Goal: Find specific page/section: Find specific page/section

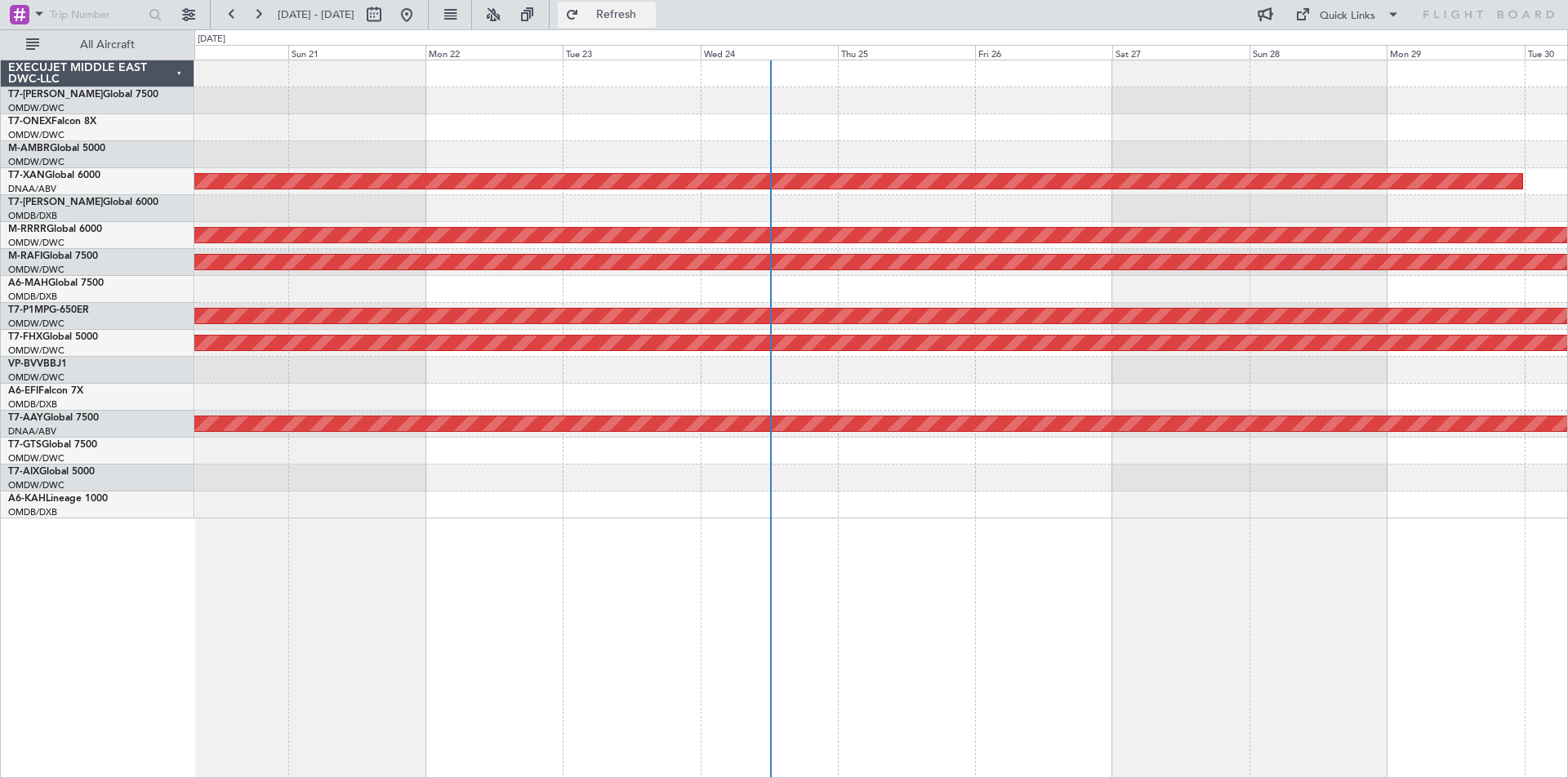
click at [617, 9] on button "Refresh" at bounding box center [606, 15] width 98 height 26
click at [510, 123] on div at bounding box center [881, 128] width 1372 height 27
click at [175, 74] on div "EXECUJET MIDDLE EAST DWC-LLC" at bounding box center [97, 74] width 194 height 27
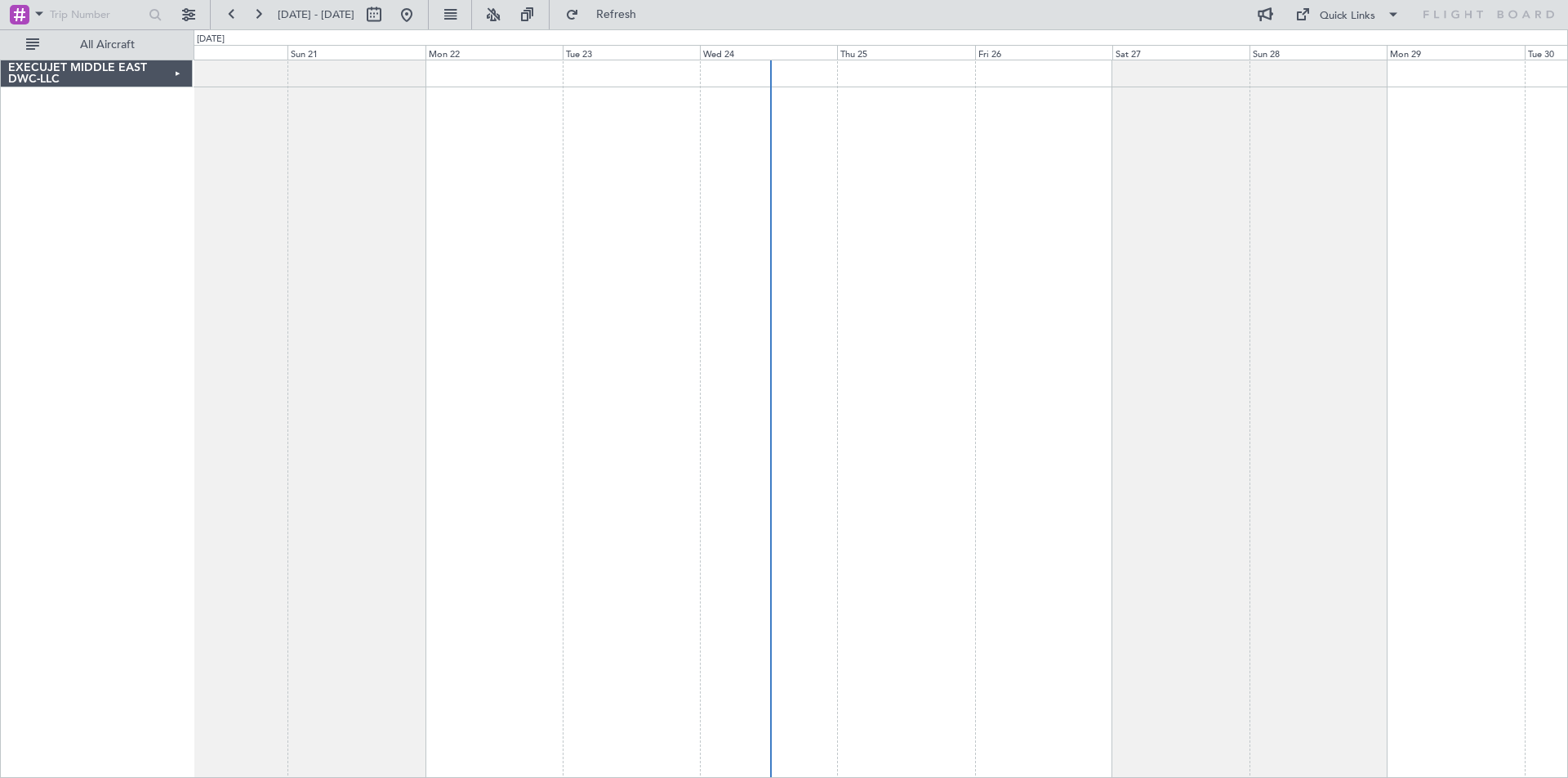
click at [175, 74] on div "EXECUJET MIDDLE EAST DWC-LLC" at bounding box center [97, 74] width 192 height 27
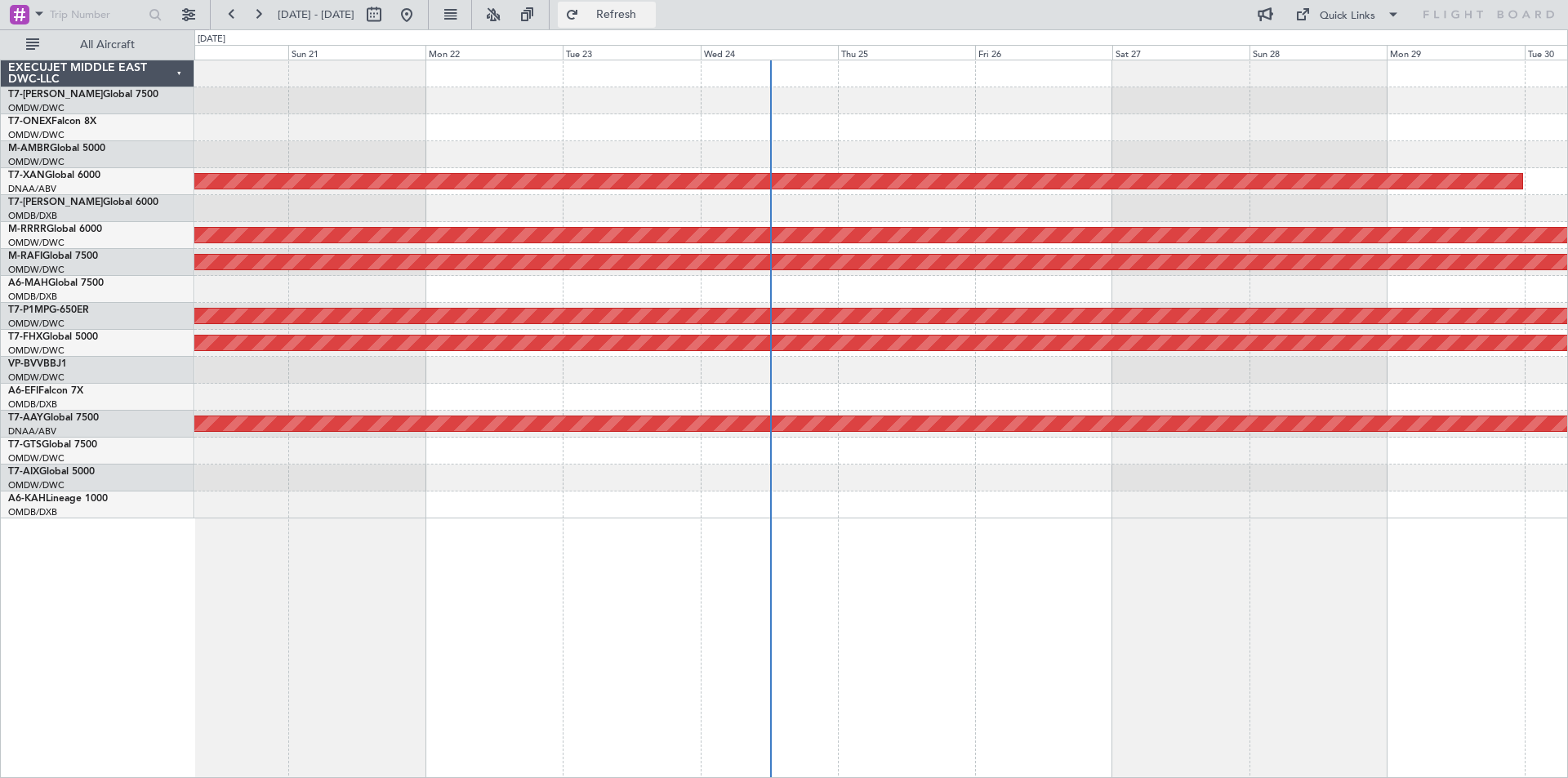
click at [642, 16] on span "Refresh" at bounding box center [617, 15] width 68 height 11
click at [185, 17] on button at bounding box center [189, 15] width 26 height 26
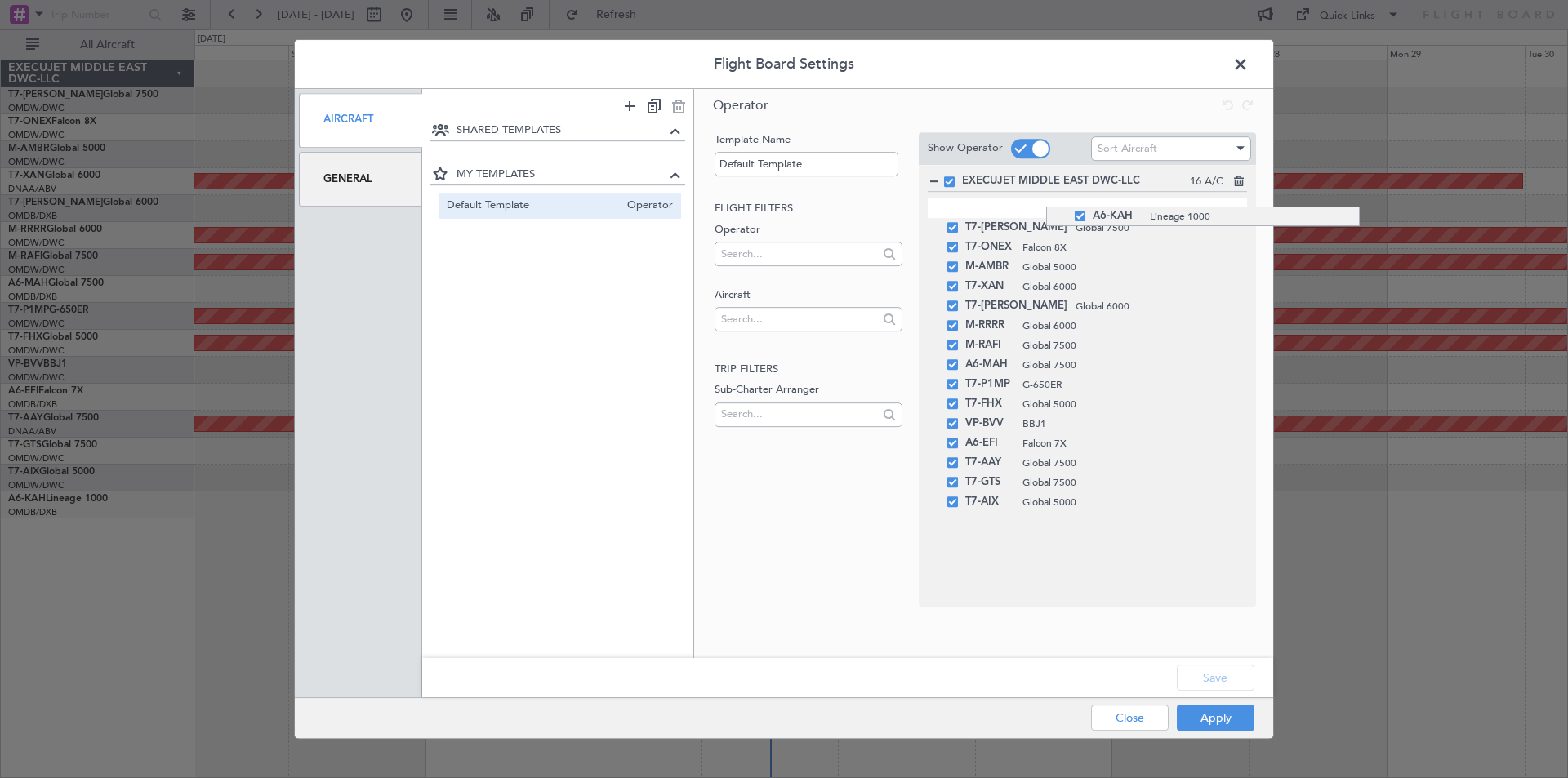
drag, startPoint x: 1046, startPoint y: 508, endPoint x: 1019, endPoint y: 207, distance: 302.2
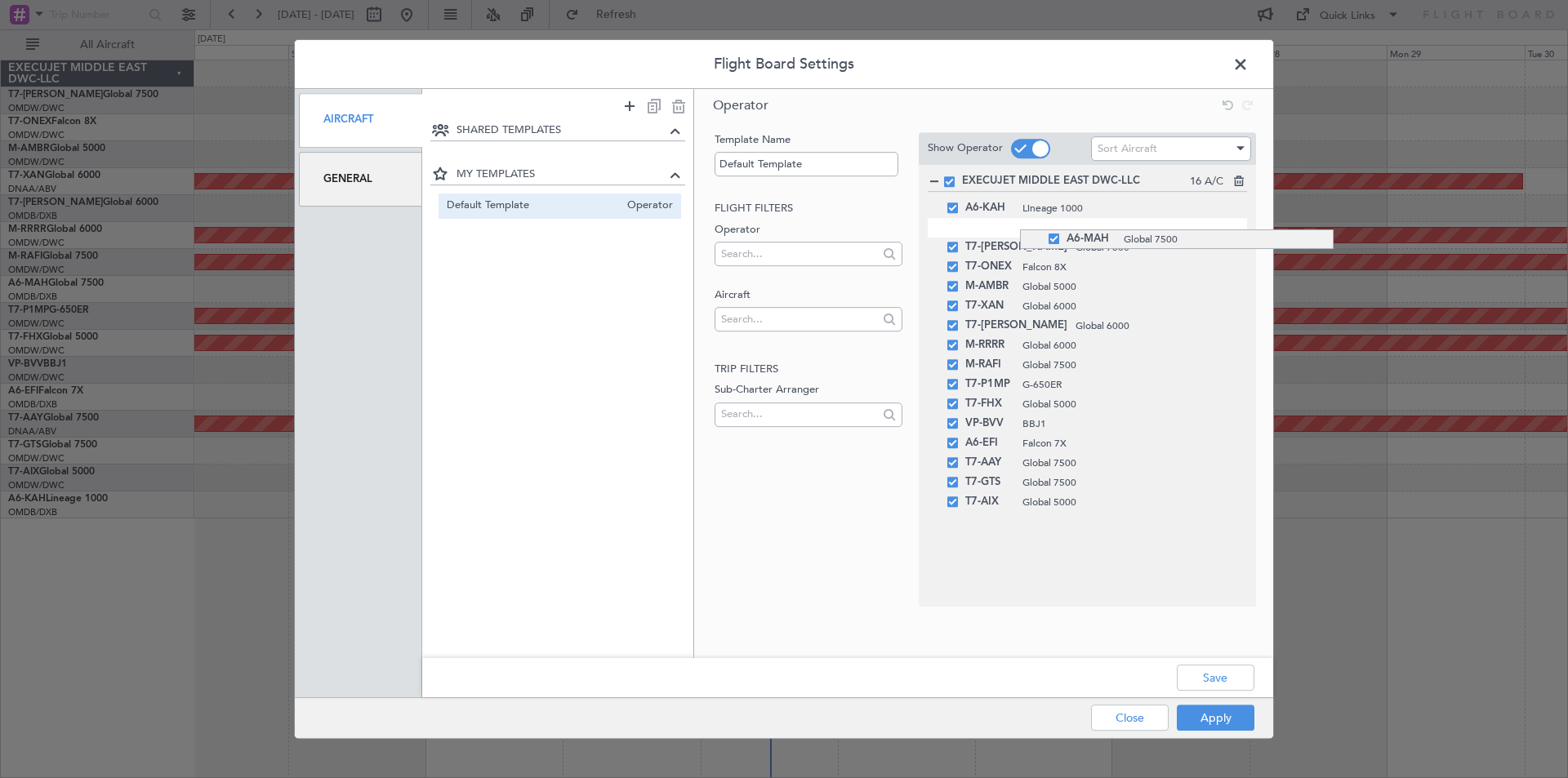
drag, startPoint x: 1020, startPoint y: 371, endPoint x: 1006, endPoint y: 230, distance: 141.7
drag, startPoint x: 1009, startPoint y: 447, endPoint x: 1009, endPoint y: 248, distance: 199.0
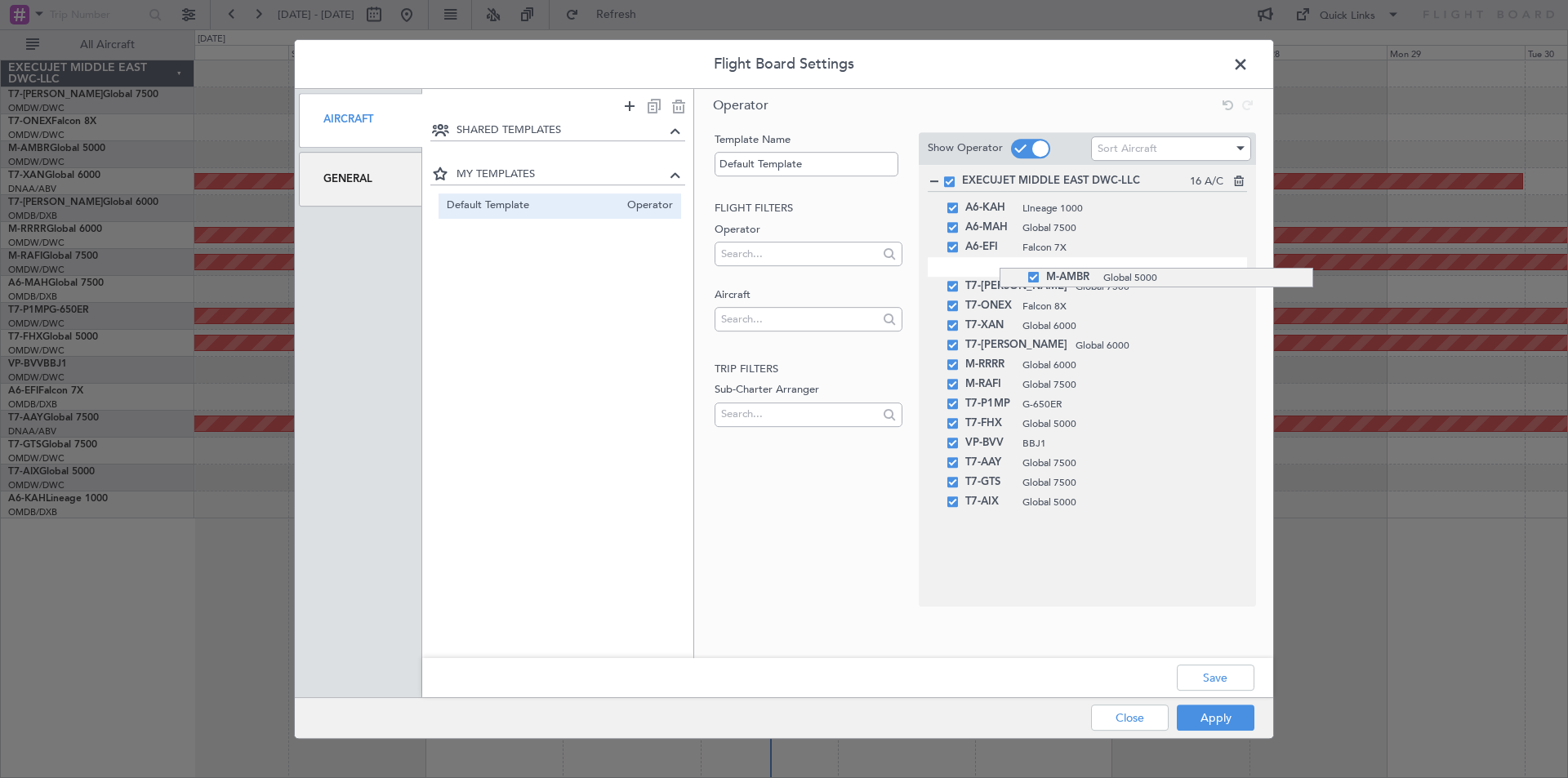
drag, startPoint x: 999, startPoint y: 312, endPoint x: 986, endPoint y: 268, distance: 45.9
drag, startPoint x: 997, startPoint y: 388, endPoint x: 986, endPoint y: 279, distance: 109.6
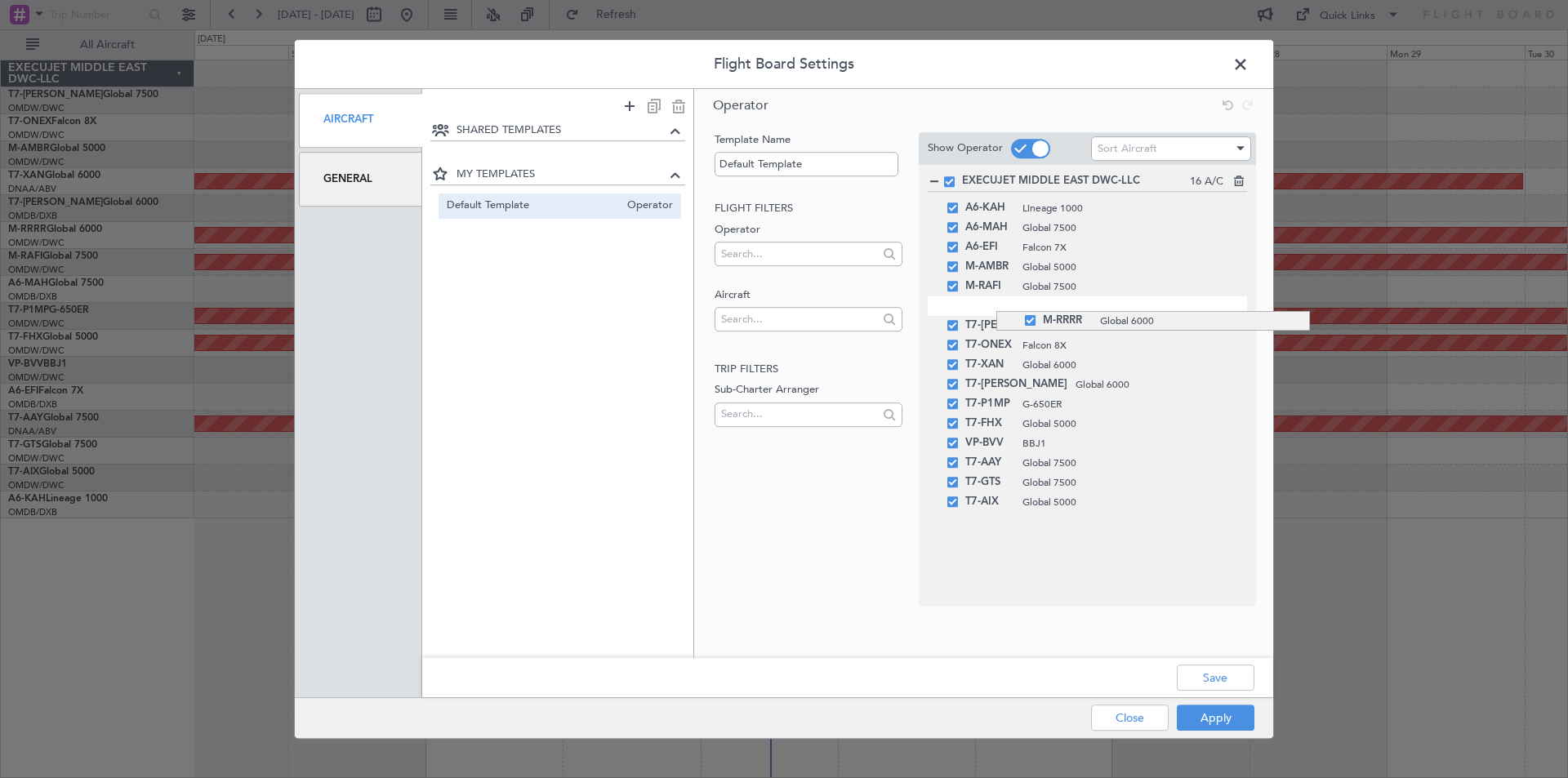
drag, startPoint x: 997, startPoint y: 391, endPoint x: 979, endPoint y: 311, distance: 82.0
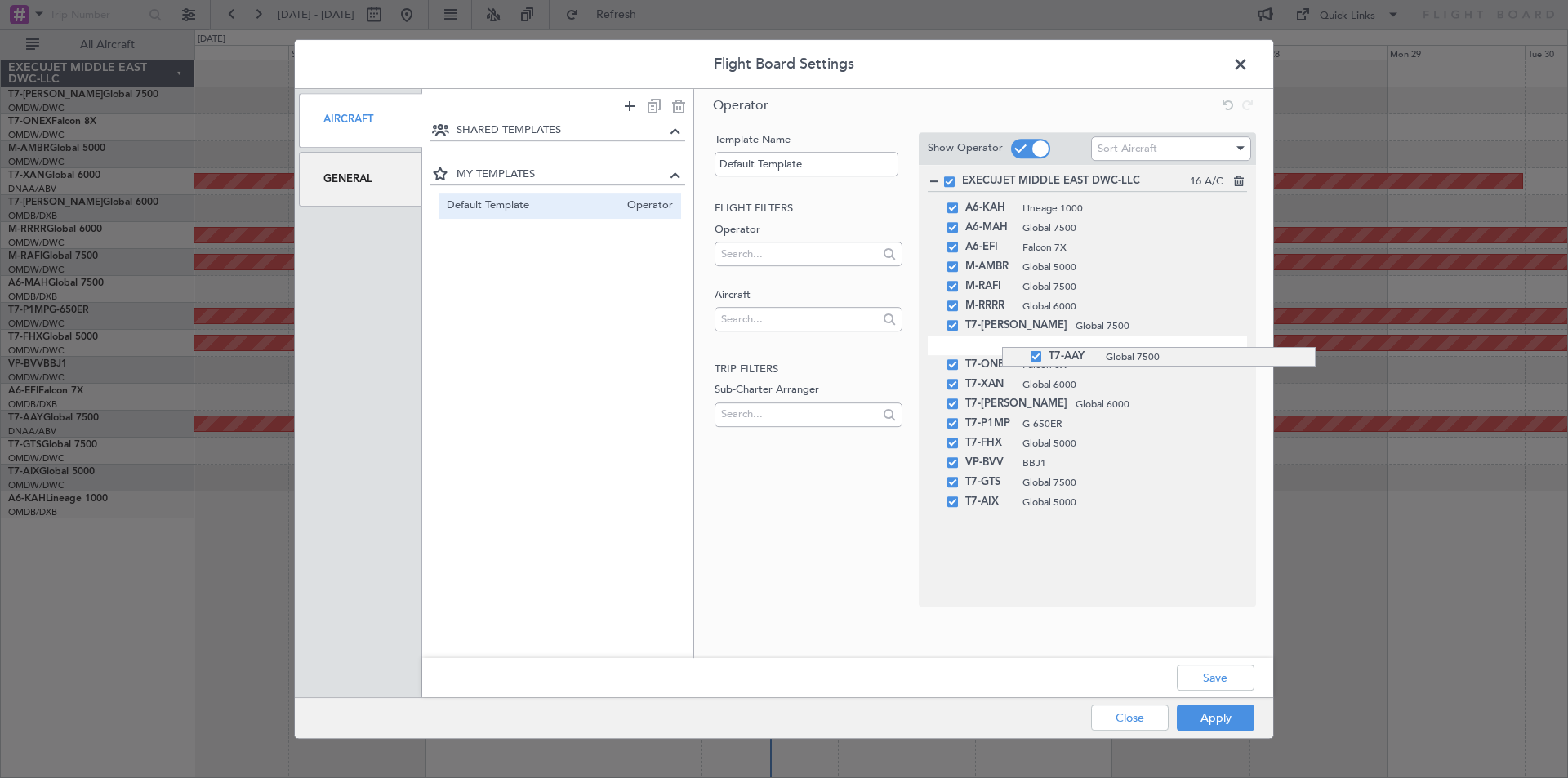
drag, startPoint x: 1002, startPoint y: 466, endPoint x: 988, endPoint y: 347, distance: 119.8
drag, startPoint x: 996, startPoint y: 487, endPoint x: 985, endPoint y: 366, distance: 121.5
drag, startPoint x: 1003, startPoint y: 429, endPoint x: 994, endPoint y: 386, distance: 43.9
drag, startPoint x: 991, startPoint y: 430, endPoint x: 980, endPoint y: 402, distance: 30.1
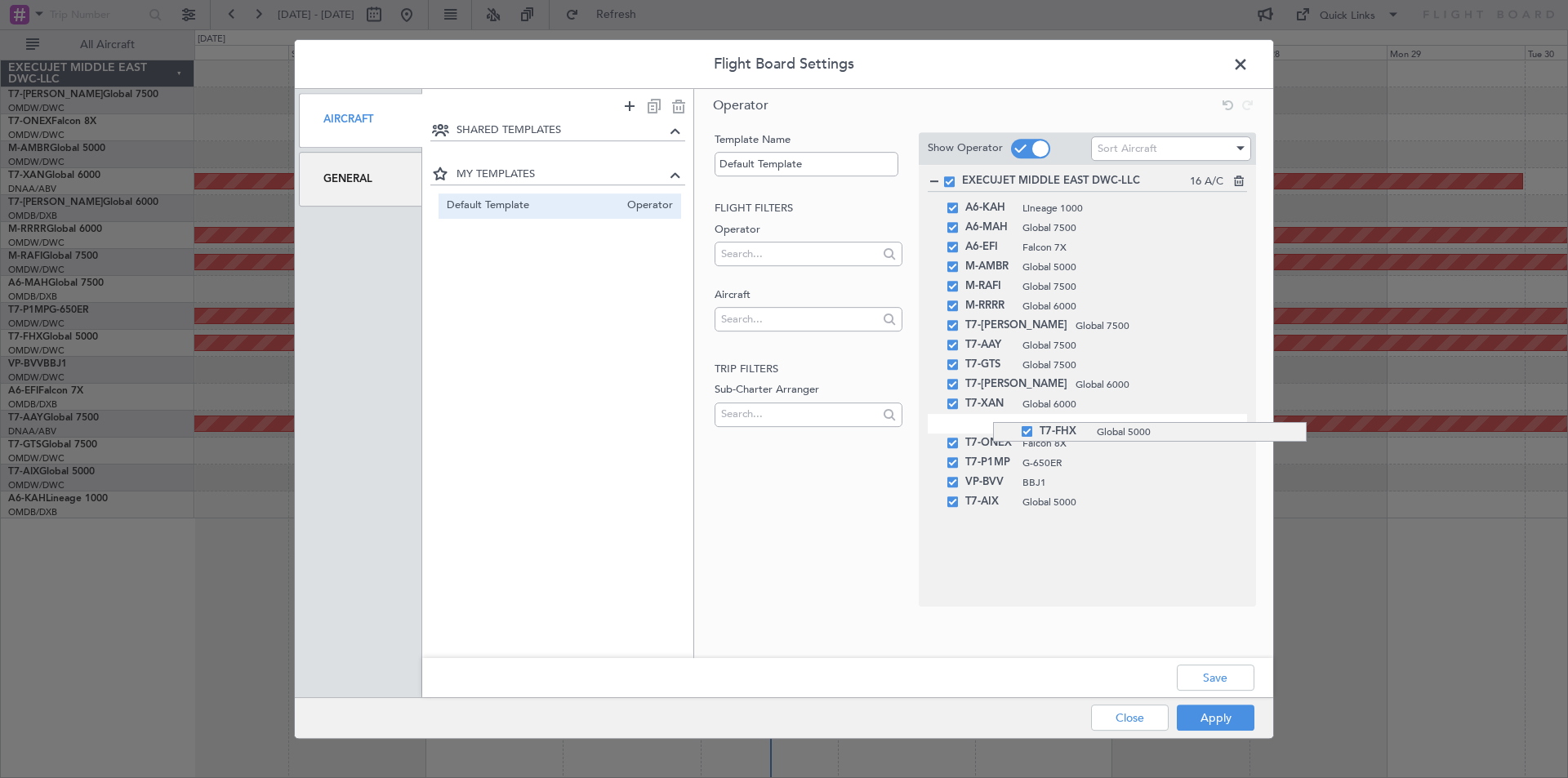
drag, startPoint x: 993, startPoint y: 471, endPoint x: 982, endPoint y: 421, distance: 51.2
drag, startPoint x: 1003, startPoint y: 468, endPoint x: 998, endPoint y: 443, distance: 25.5
drag, startPoint x: 993, startPoint y: 511, endPoint x: 997, endPoint y: 485, distance: 26.3
click at [754, 325] on input "text" at bounding box center [799, 319] width 156 height 25
type input "bda"
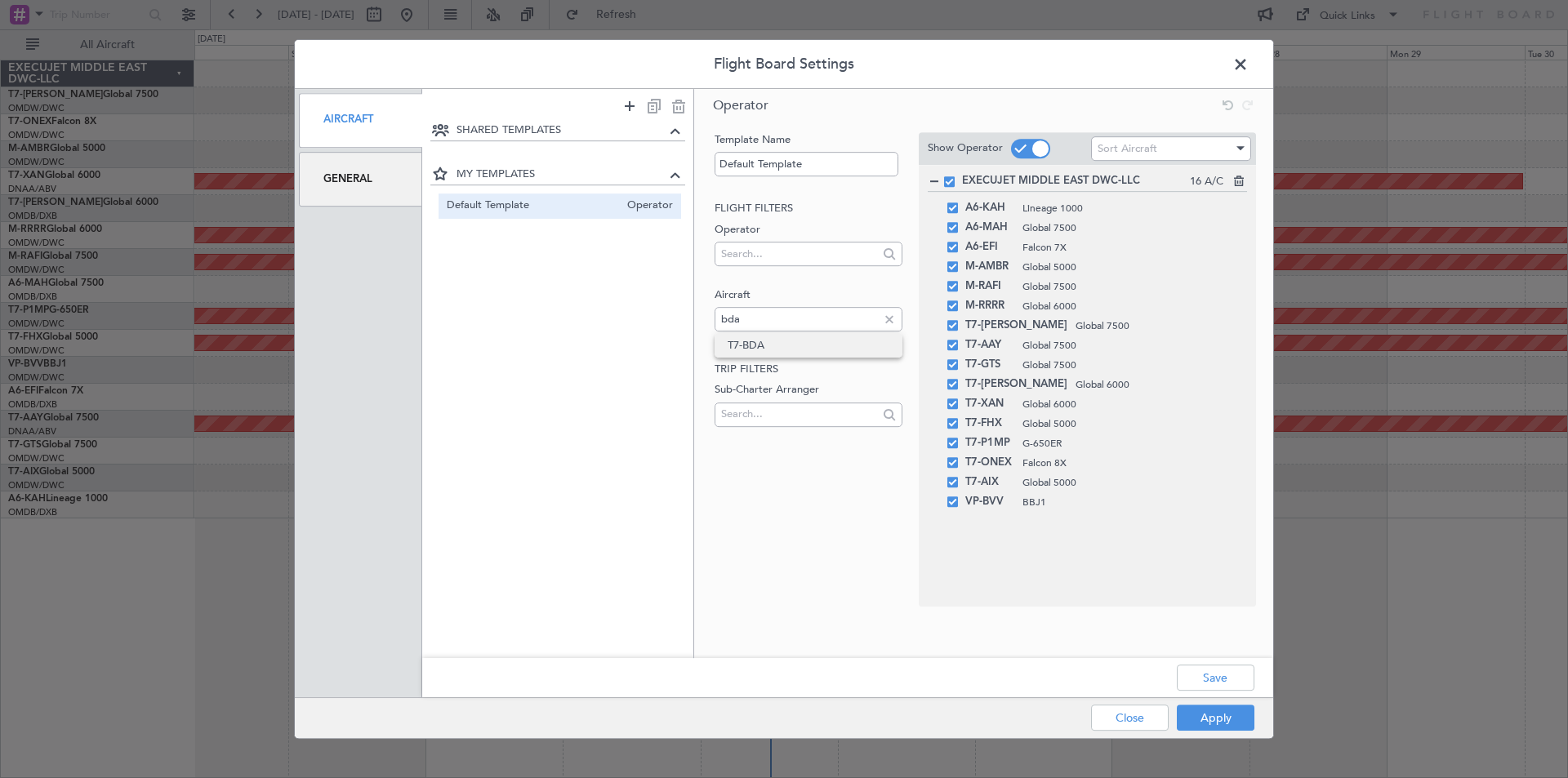
click at [759, 345] on span "T7-BDA" at bounding box center [808, 345] width 161 height 25
click at [801, 317] on input "text" at bounding box center [799, 319] width 156 height 25
type input "xam"
click at [792, 346] on span "T7-XAM" at bounding box center [808, 345] width 161 height 25
type input "xal"
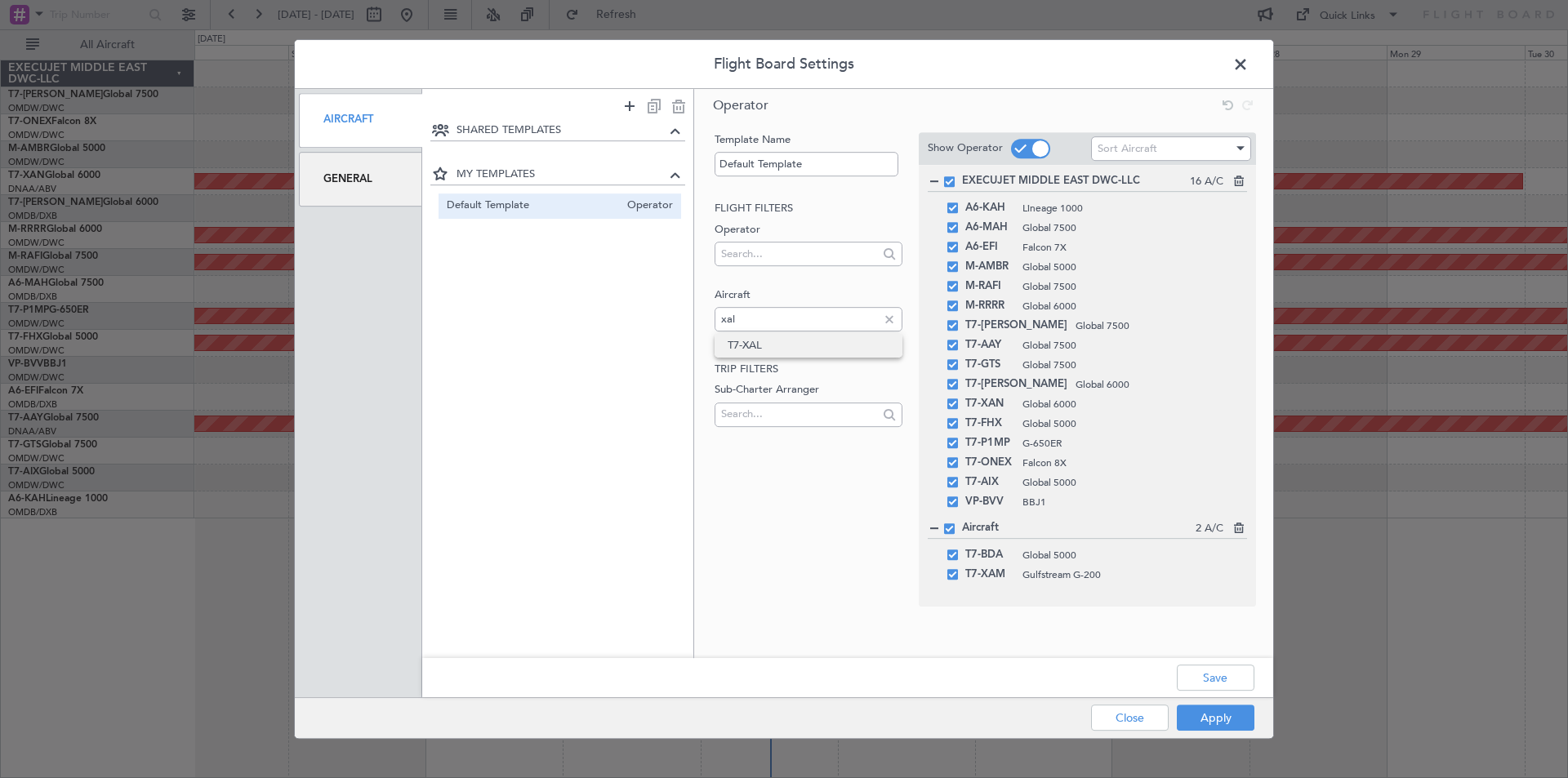
click at [782, 341] on span "T7-XAL" at bounding box center [808, 345] width 161 height 25
click at [758, 319] on input "text" at bounding box center [799, 319] width 156 height 25
type input "nas"
click at [764, 346] on span "T7-NAS" at bounding box center [808, 345] width 161 height 25
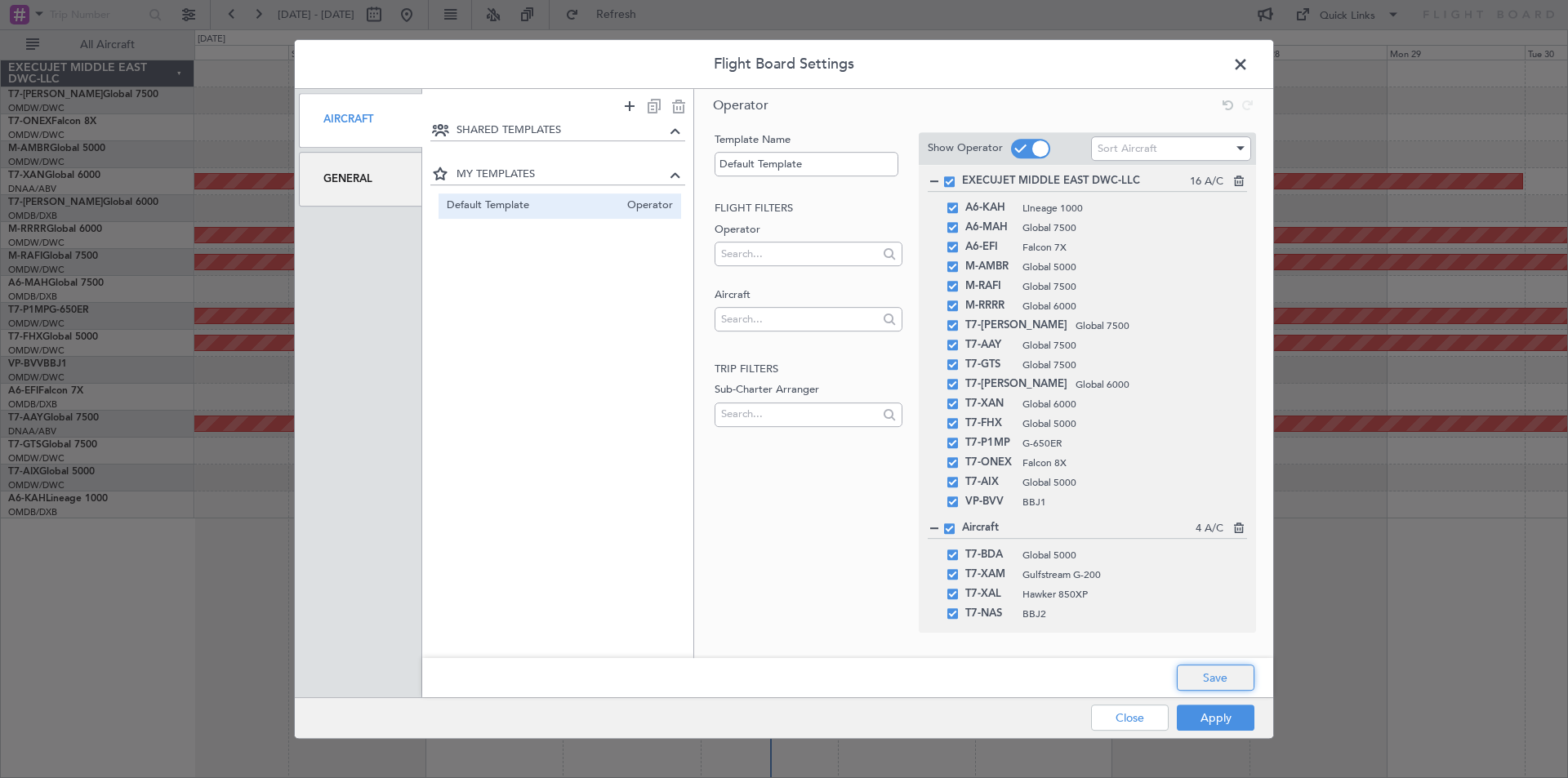
drag, startPoint x: 1223, startPoint y: 679, endPoint x: 1211, endPoint y: 677, distance: 12.2
click at [1211, 677] on button "Save" at bounding box center [1215, 677] width 78 height 26
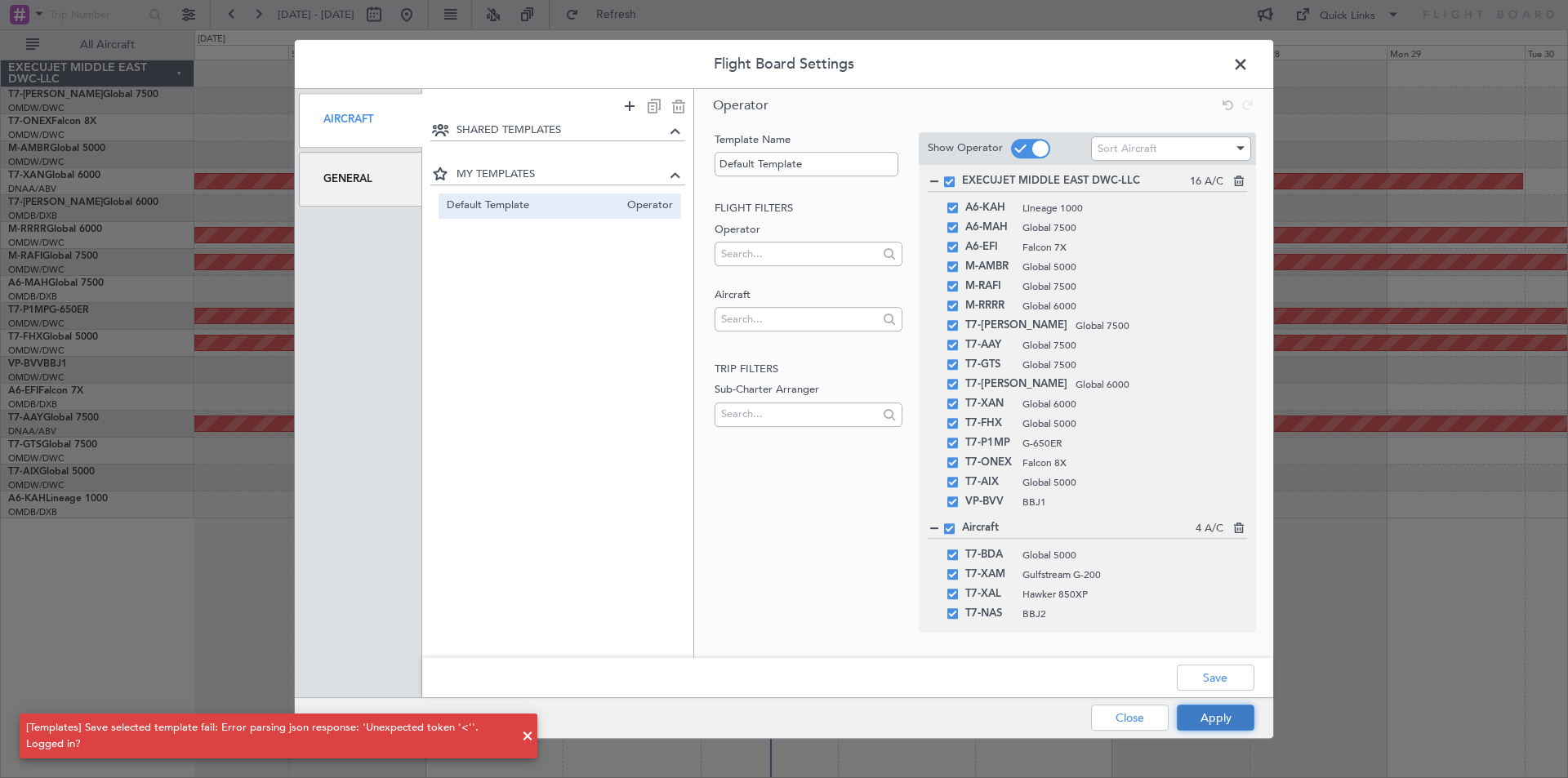
click at [1213, 715] on button "Apply" at bounding box center [1215, 717] width 78 height 26
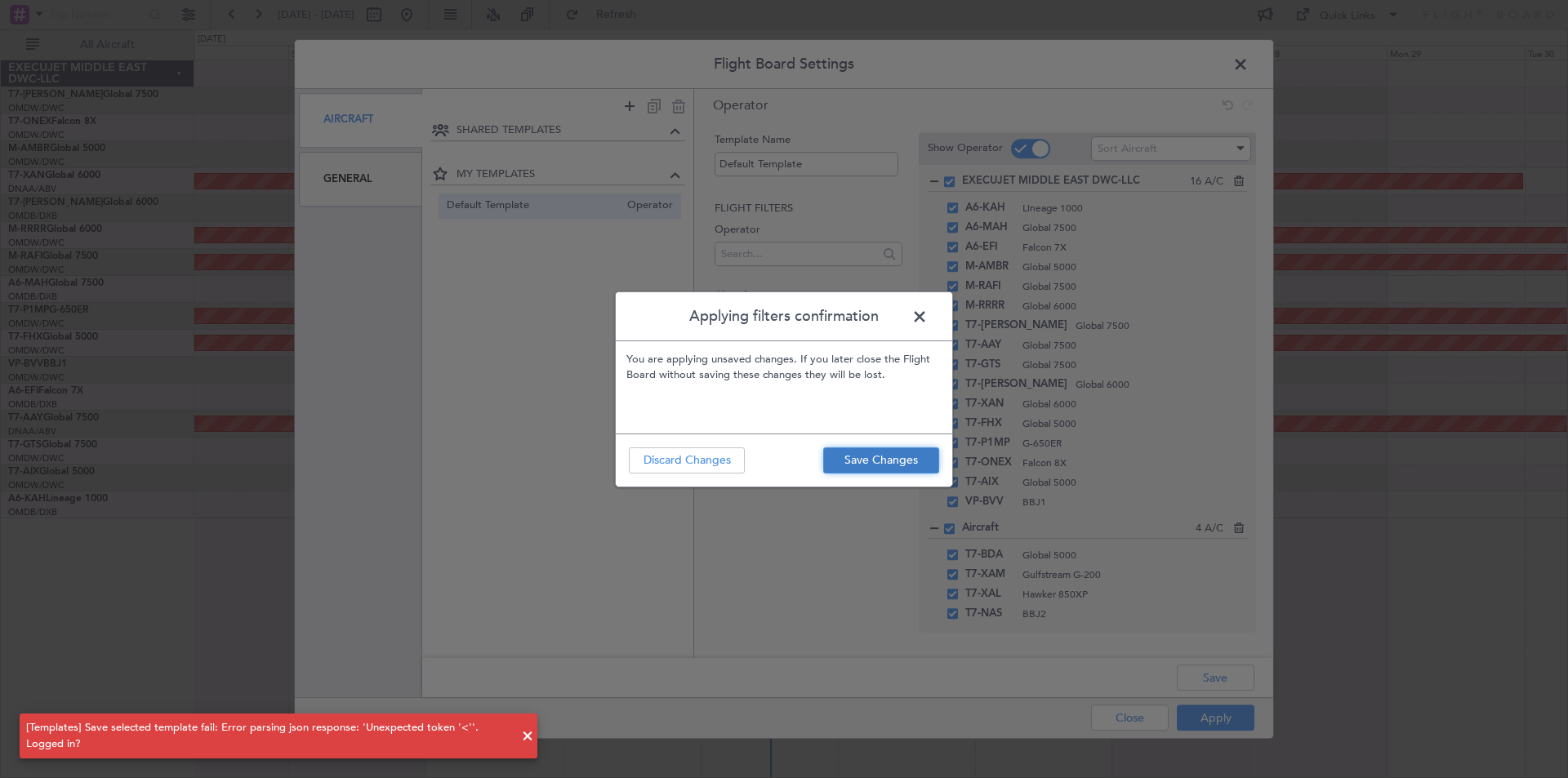
click at [852, 457] on button "Save Changes" at bounding box center [881, 460] width 116 height 26
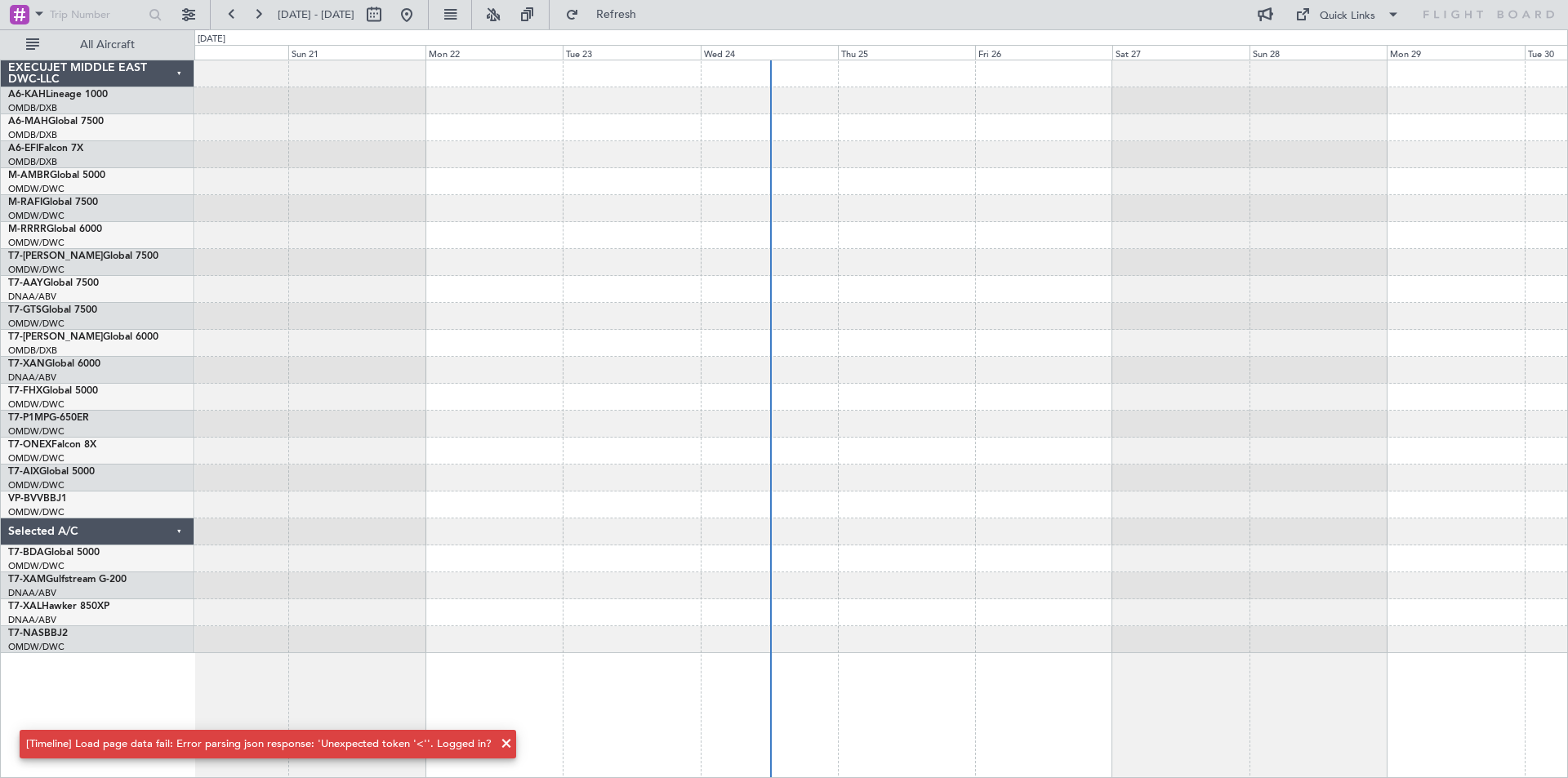
click at [496, 740] on span at bounding box center [506, 744] width 20 height 20
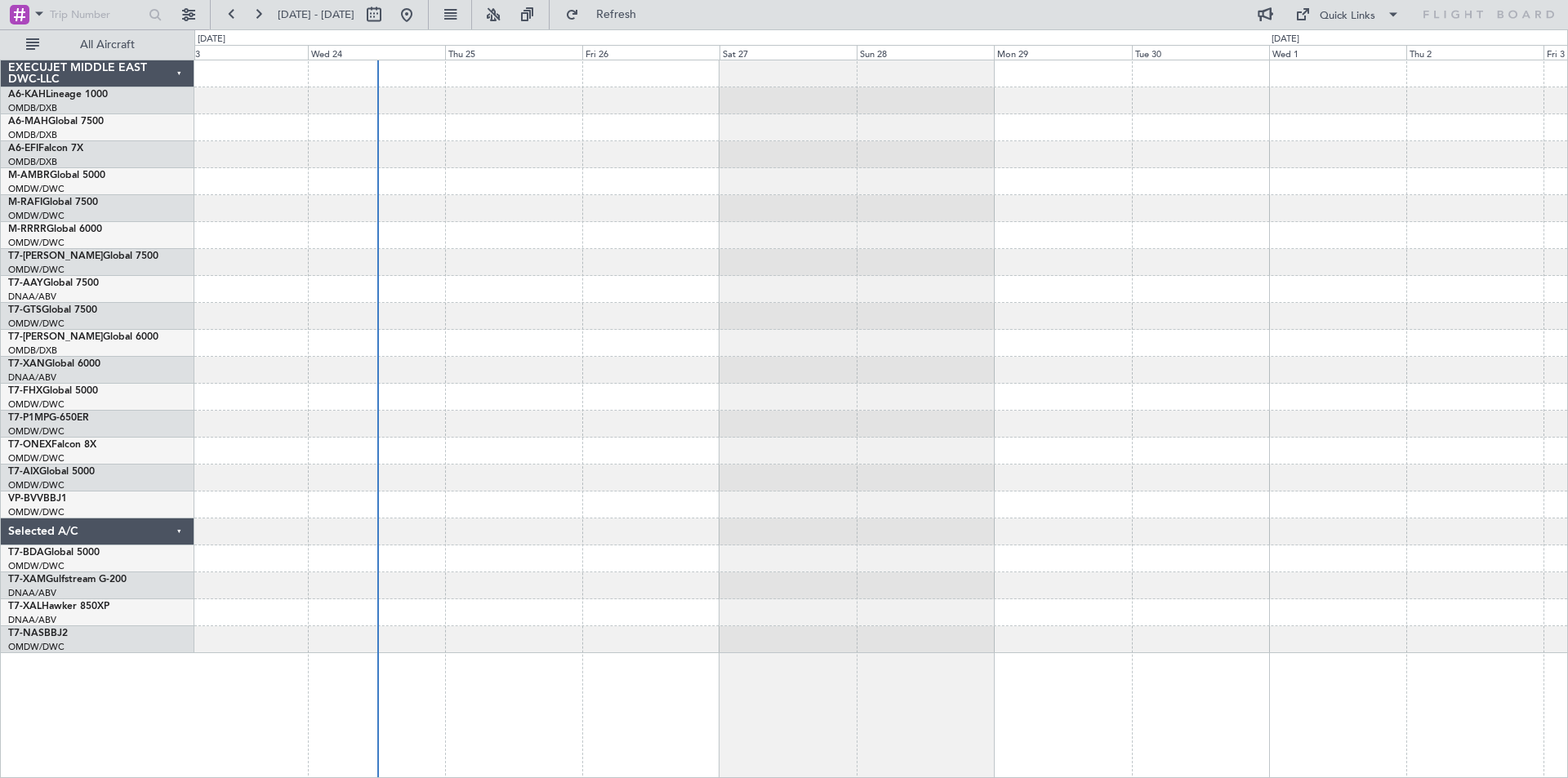
click at [224, 271] on div at bounding box center [881, 357] width 1372 height 593
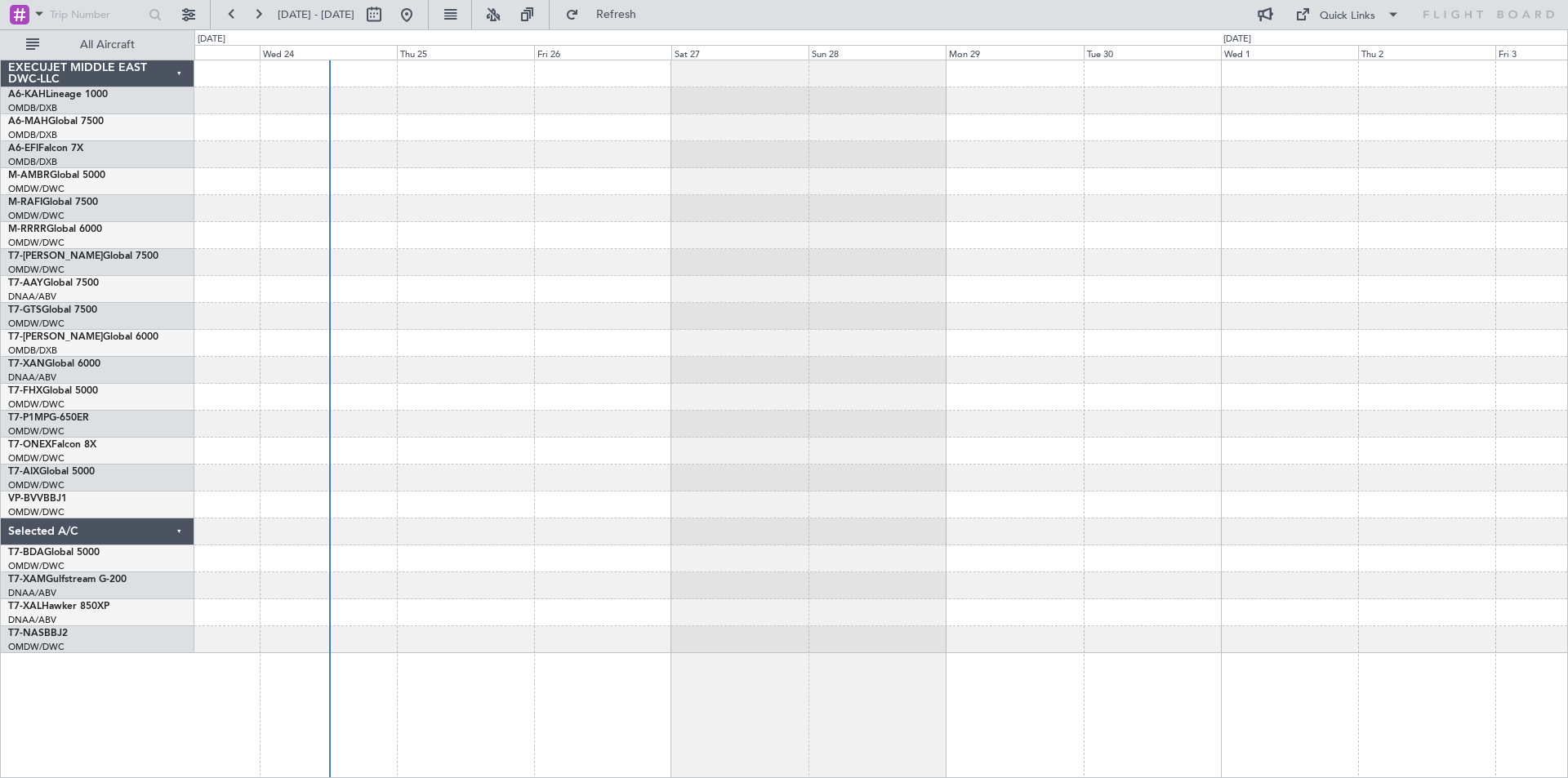
click at [441, 255] on div at bounding box center [881, 263] width 1372 height 27
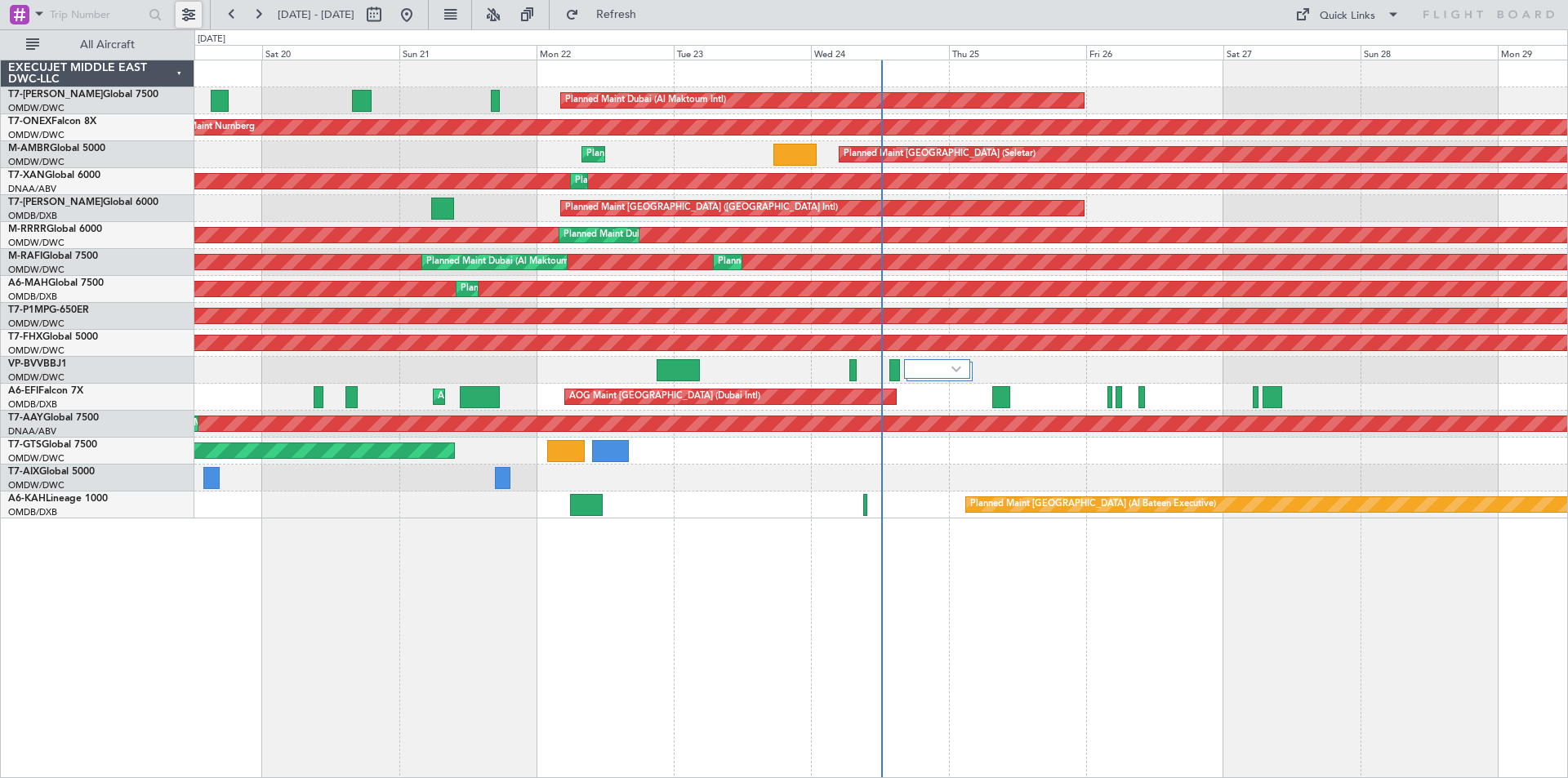
click at [196, 13] on button at bounding box center [189, 15] width 26 height 26
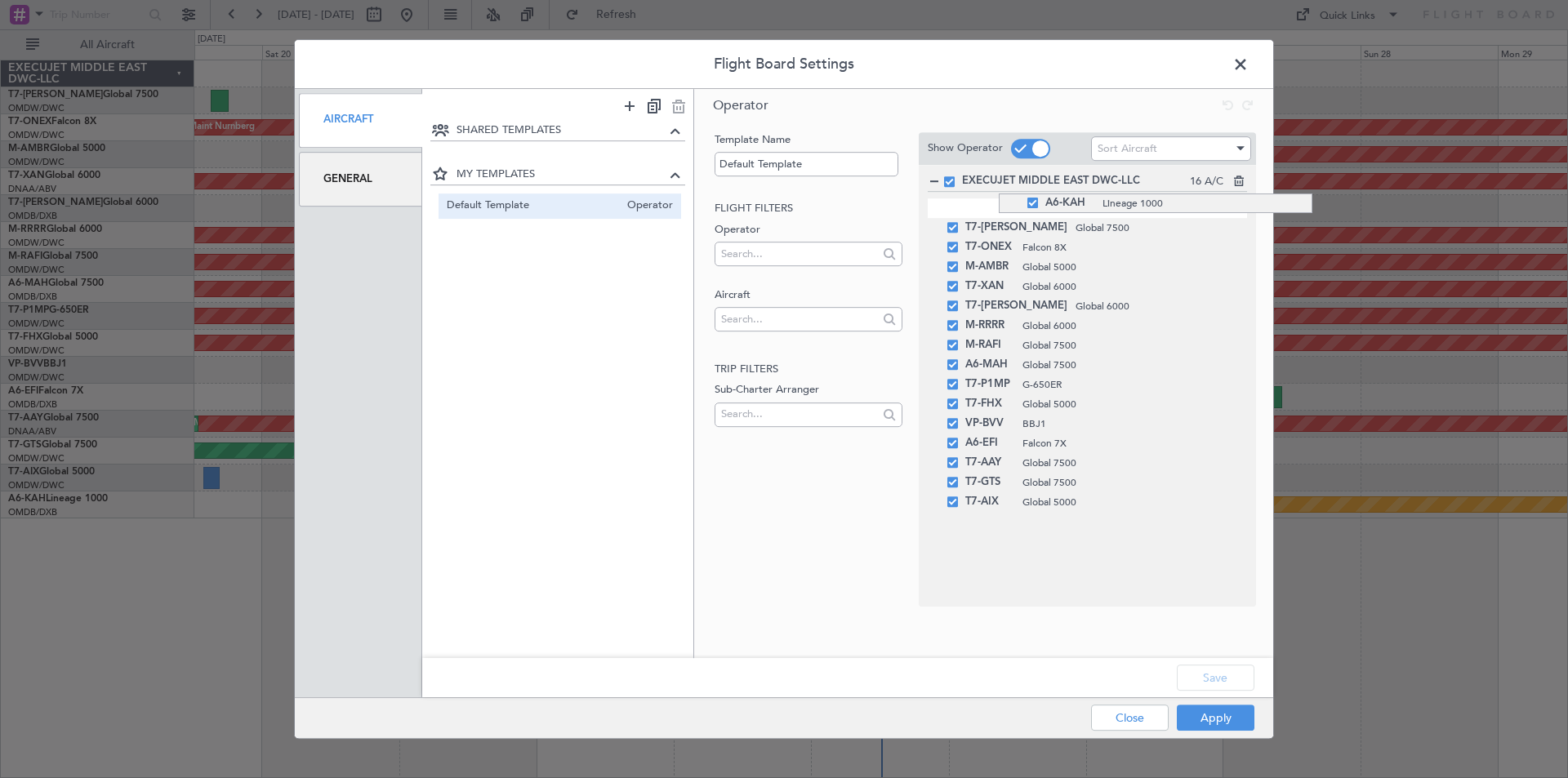
drag, startPoint x: 998, startPoint y: 505, endPoint x: 974, endPoint y: 194, distance: 311.9
drag, startPoint x: 988, startPoint y: 374, endPoint x: 962, endPoint y: 223, distance: 153.2
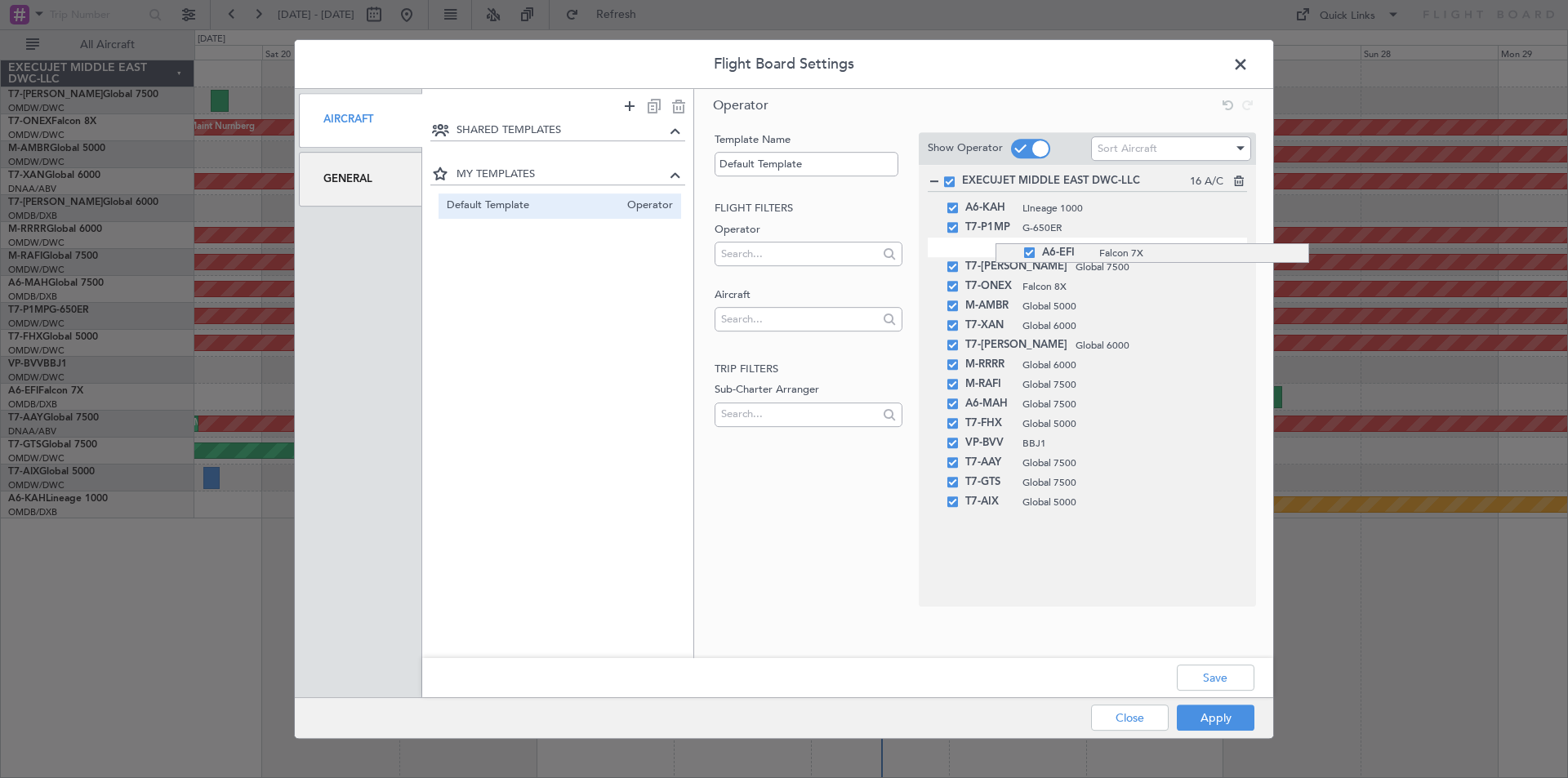
drag, startPoint x: 996, startPoint y: 448, endPoint x: 975, endPoint y: 243, distance: 206.1
click at [1216, 671] on button "Save" at bounding box center [1215, 677] width 78 height 26
click at [1203, 717] on button "Apply" at bounding box center [1215, 717] width 78 height 26
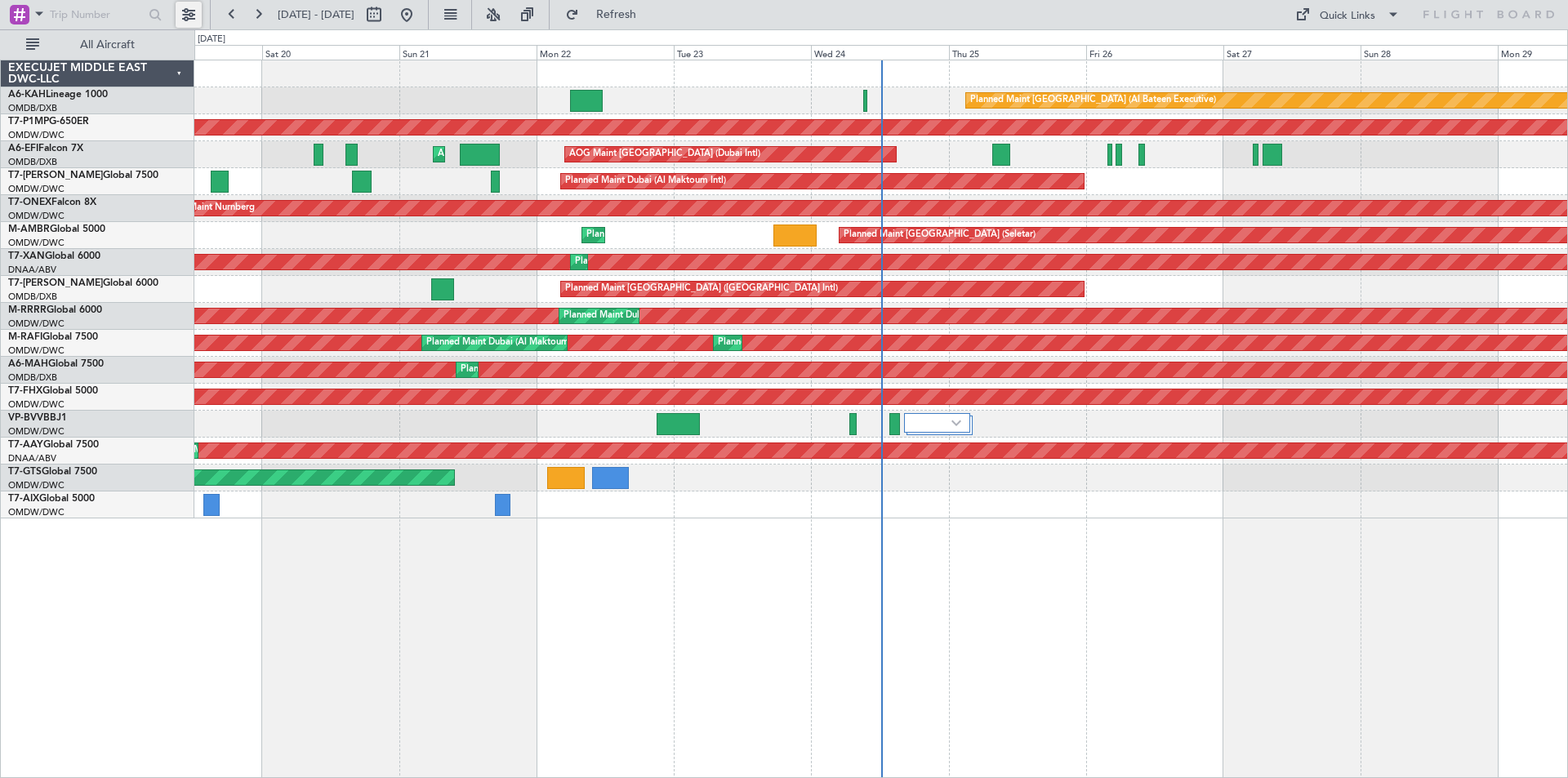
click at [184, 18] on button at bounding box center [189, 15] width 26 height 26
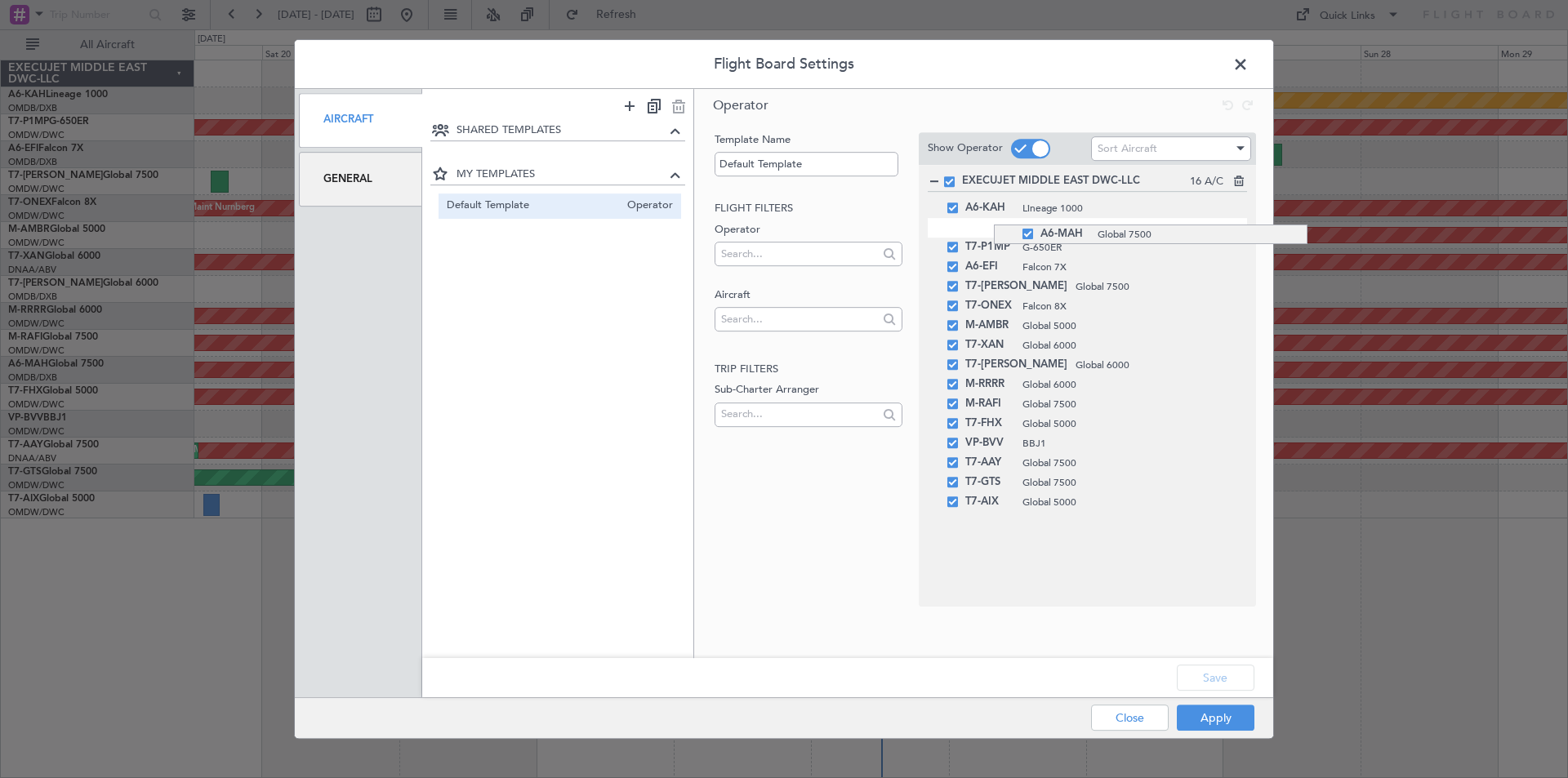
drag, startPoint x: 994, startPoint y: 409, endPoint x: 996, endPoint y: 225, distance: 184.0
drag, startPoint x: 992, startPoint y: 271, endPoint x: 990, endPoint y: 245, distance: 26.1
click at [1217, 678] on button "Save" at bounding box center [1215, 677] width 78 height 26
click at [1215, 717] on button "Apply" at bounding box center [1215, 717] width 78 height 26
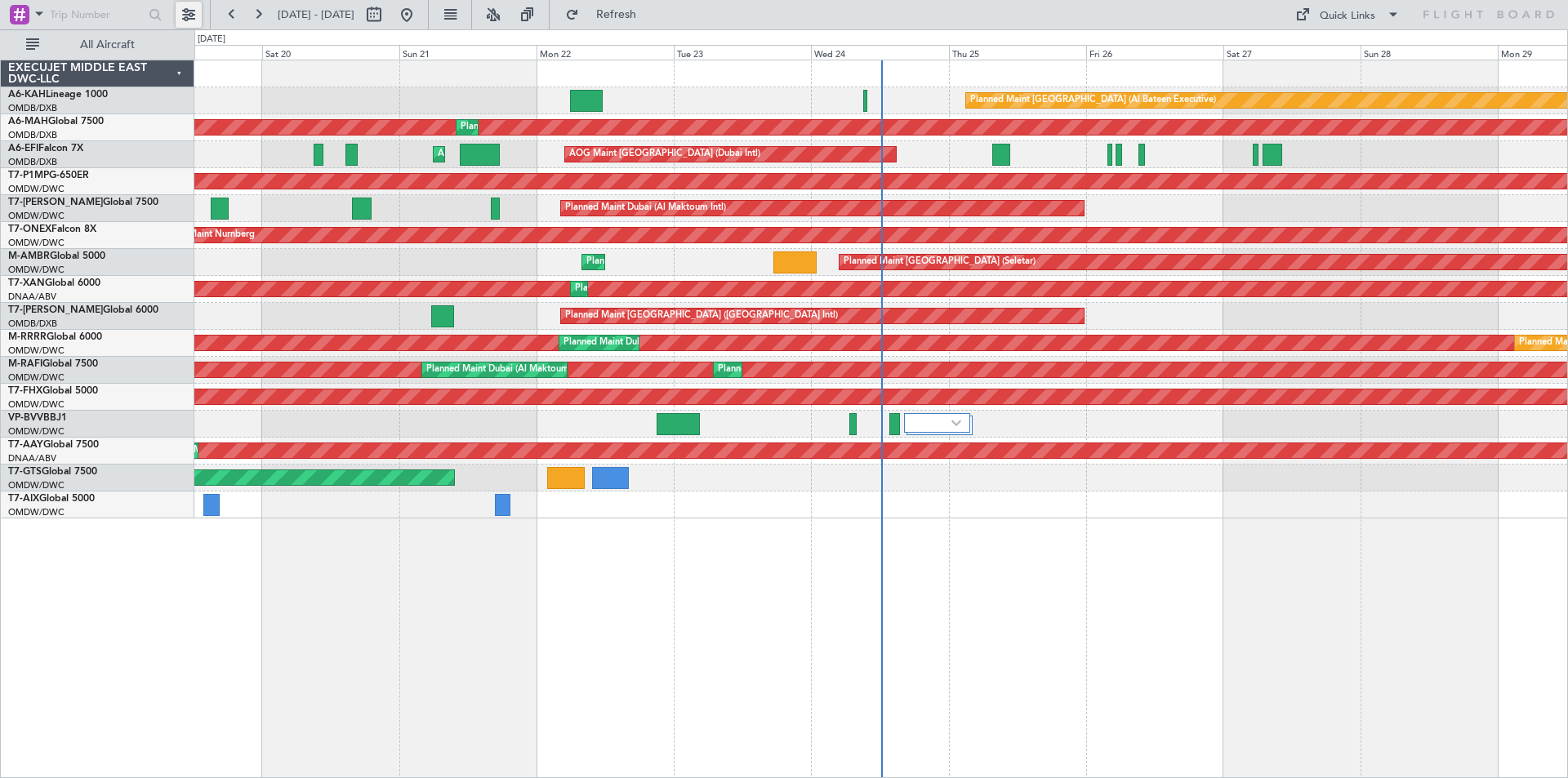
click at [191, 15] on button at bounding box center [189, 15] width 26 height 26
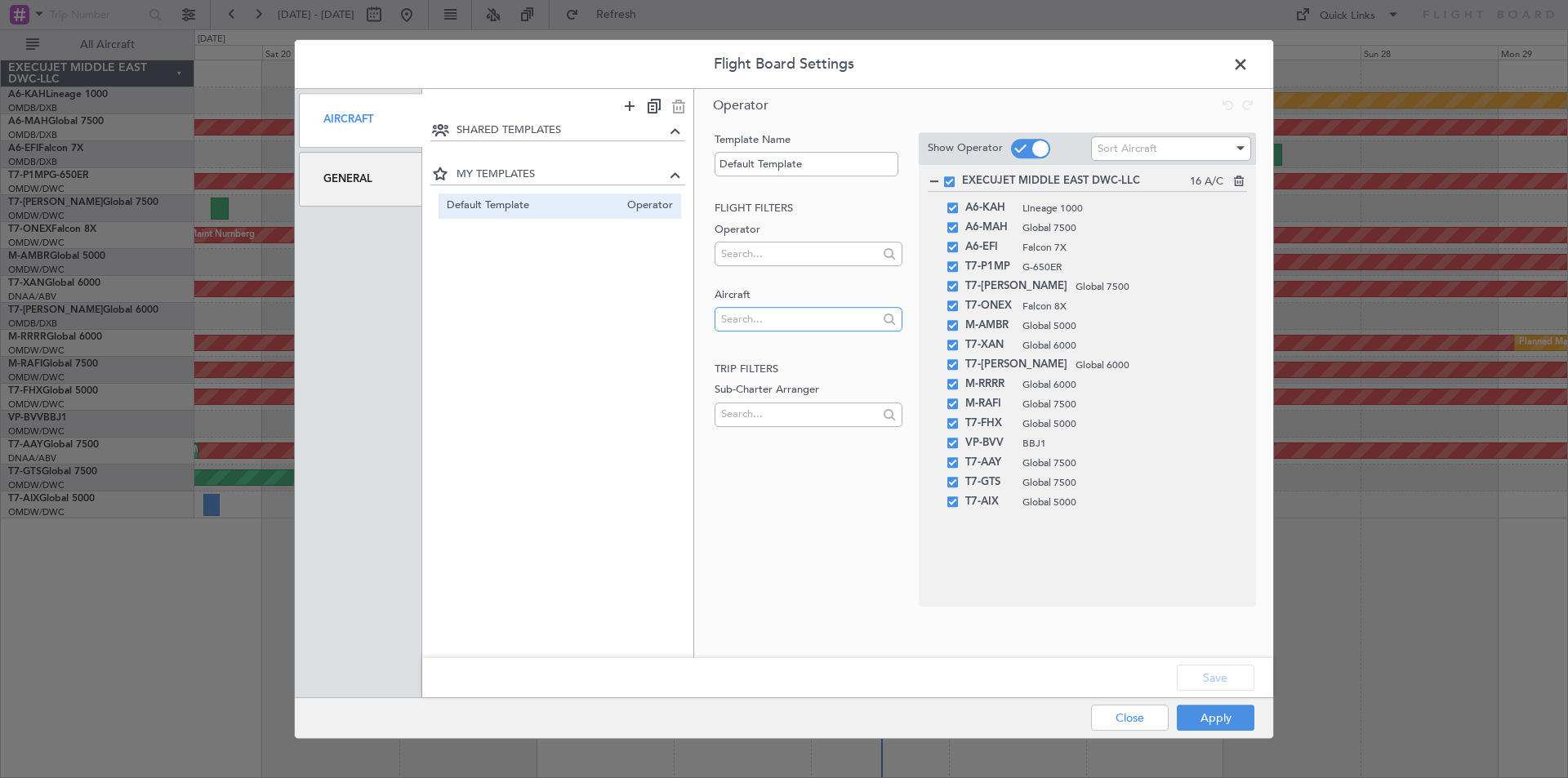
click at [827, 325] on input "text" at bounding box center [799, 319] width 156 height 25
type input "emi"
click at [760, 354] on span "T7-EMI" at bounding box center [808, 345] width 161 height 25
click at [1220, 716] on button "Apply" at bounding box center [1215, 717] width 78 height 26
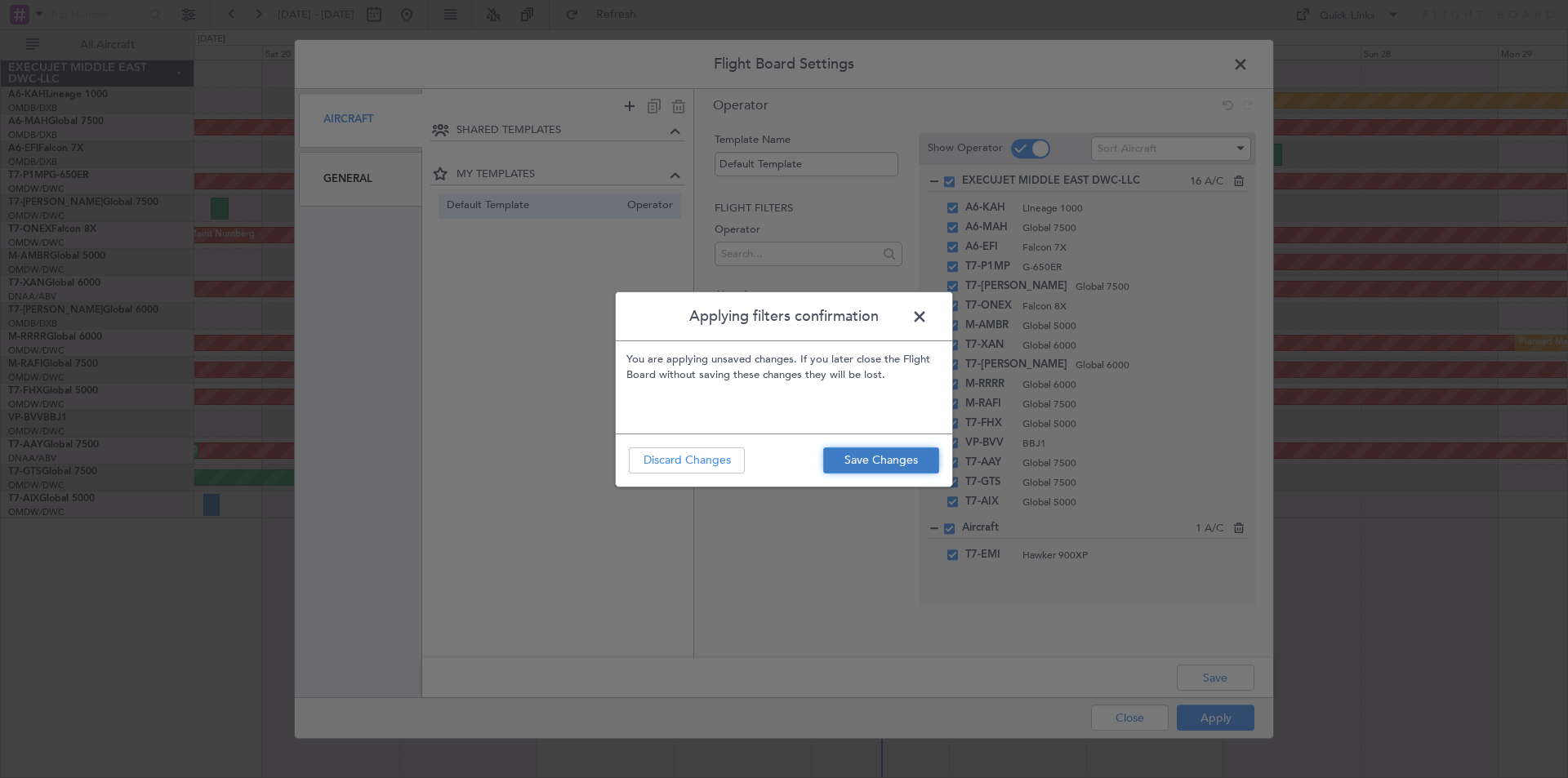
click at [896, 459] on button "Save Changes" at bounding box center [881, 460] width 116 height 26
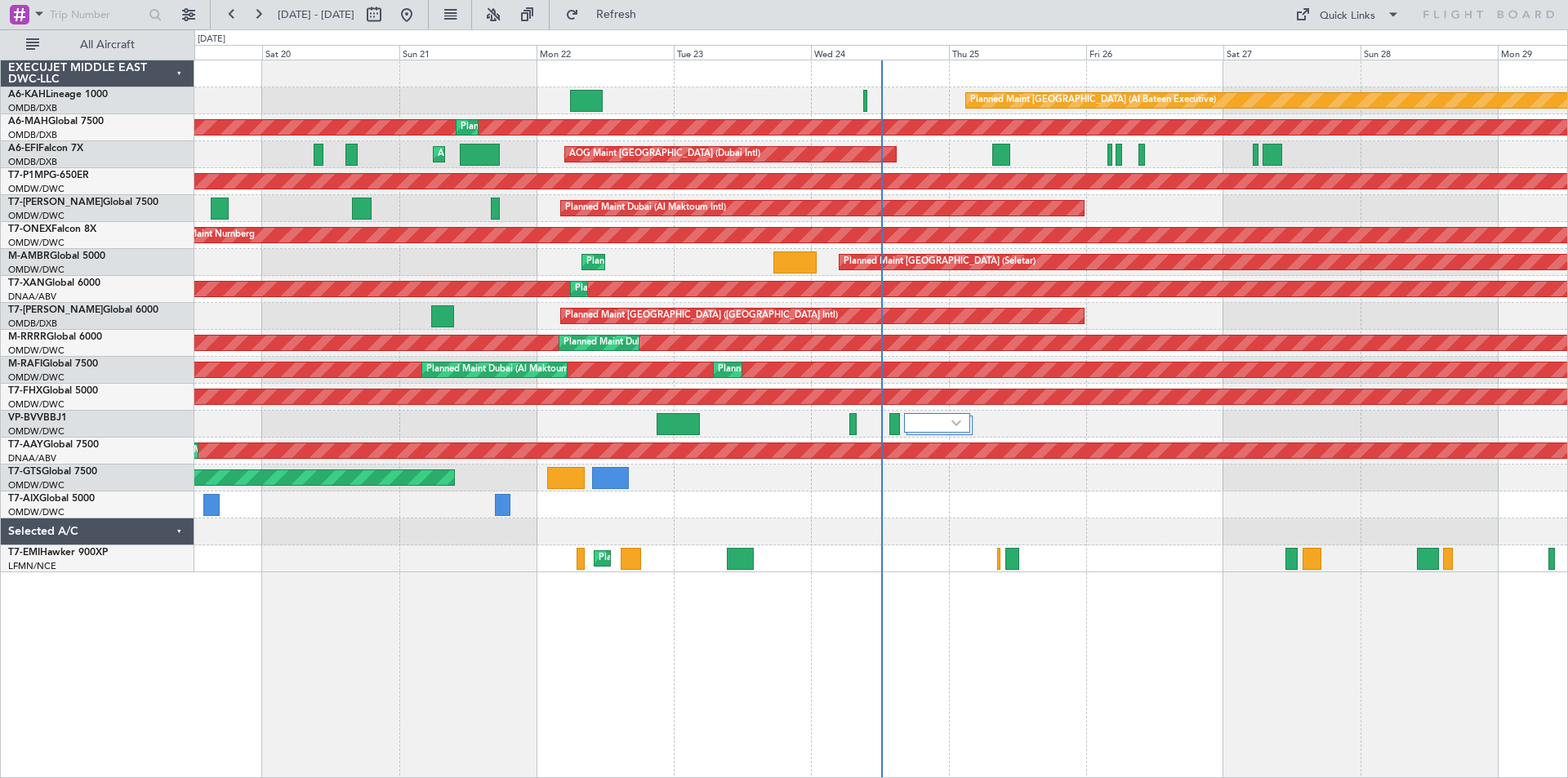
click at [155, 622] on div "EXECUJET MIDDLE EAST DWC-LLC A6-KAH Lineage 1000 OMDB/DXB [GEOGRAPHIC_DATA] (Du…" at bounding box center [97, 418] width 194 height 718
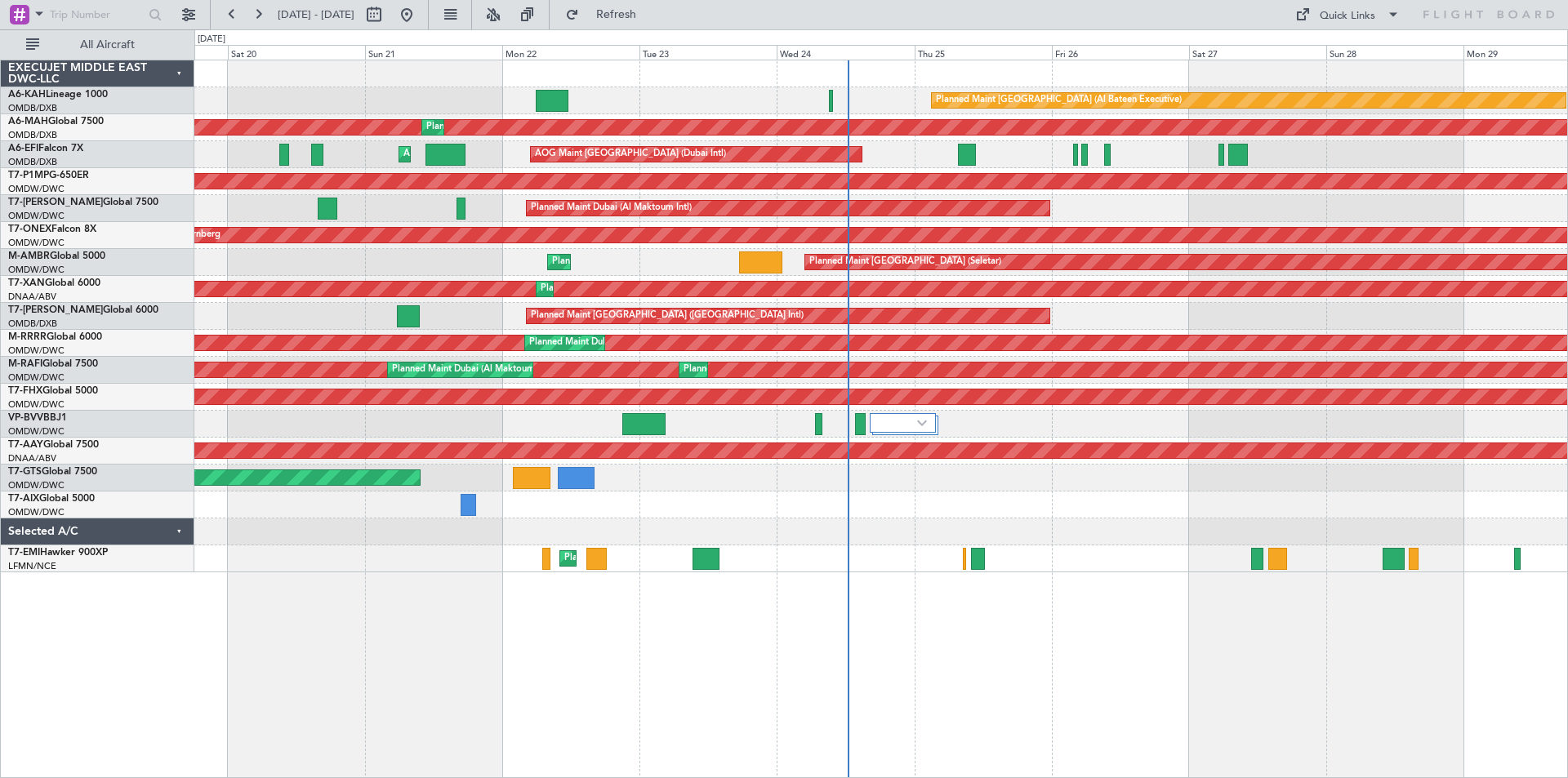
click at [838, 651] on div "Planned Maint [GEOGRAPHIC_DATA] (Al Bateen Executive) Planned Maint [GEOGRAPHIC…" at bounding box center [881, 418] width 1373 height 718
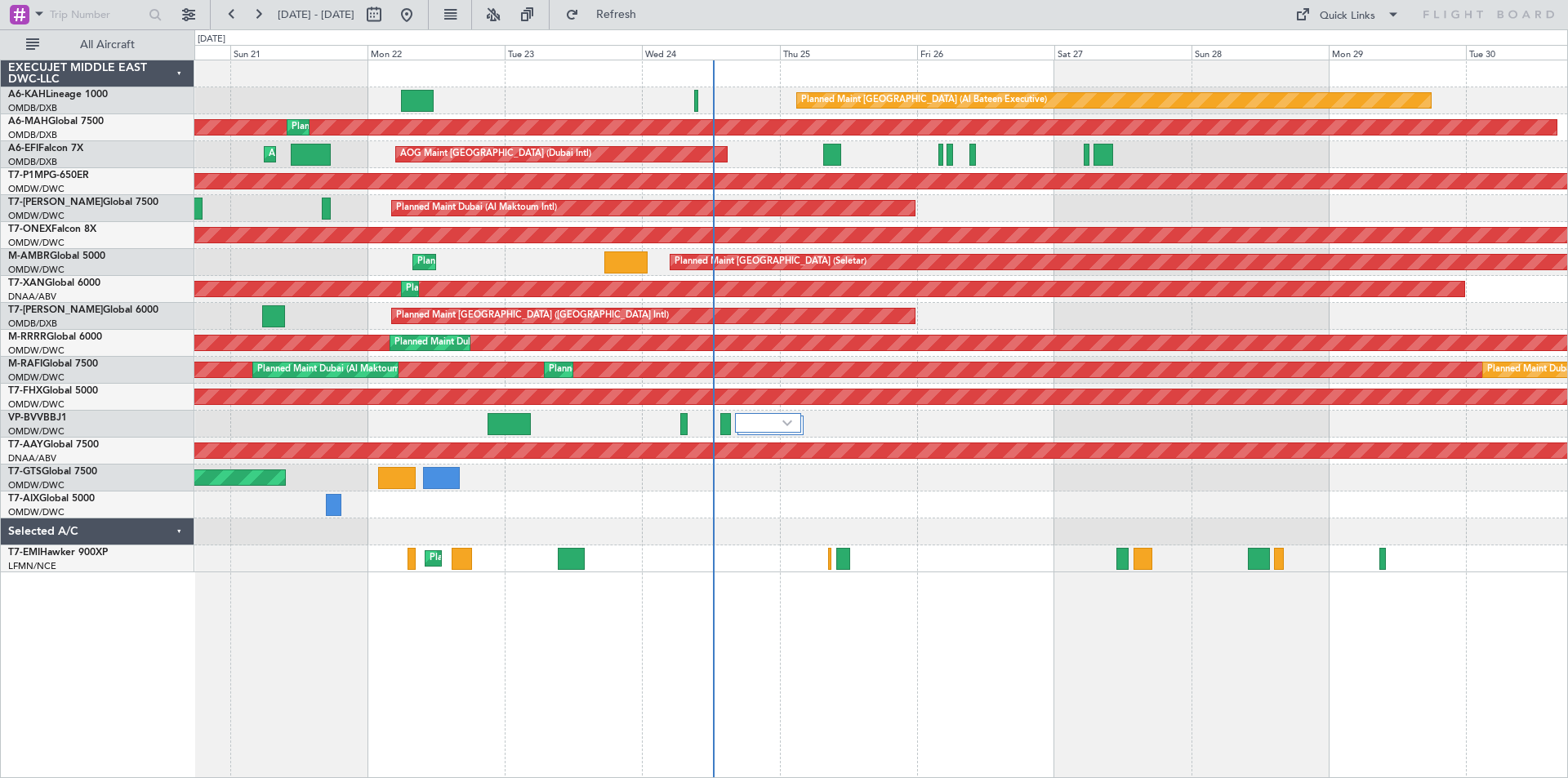
click at [744, 673] on div "Planned Maint [GEOGRAPHIC_DATA] (Al Bateen Executive) Planned Maint [GEOGRAPHIC…" at bounding box center [881, 418] width 1373 height 718
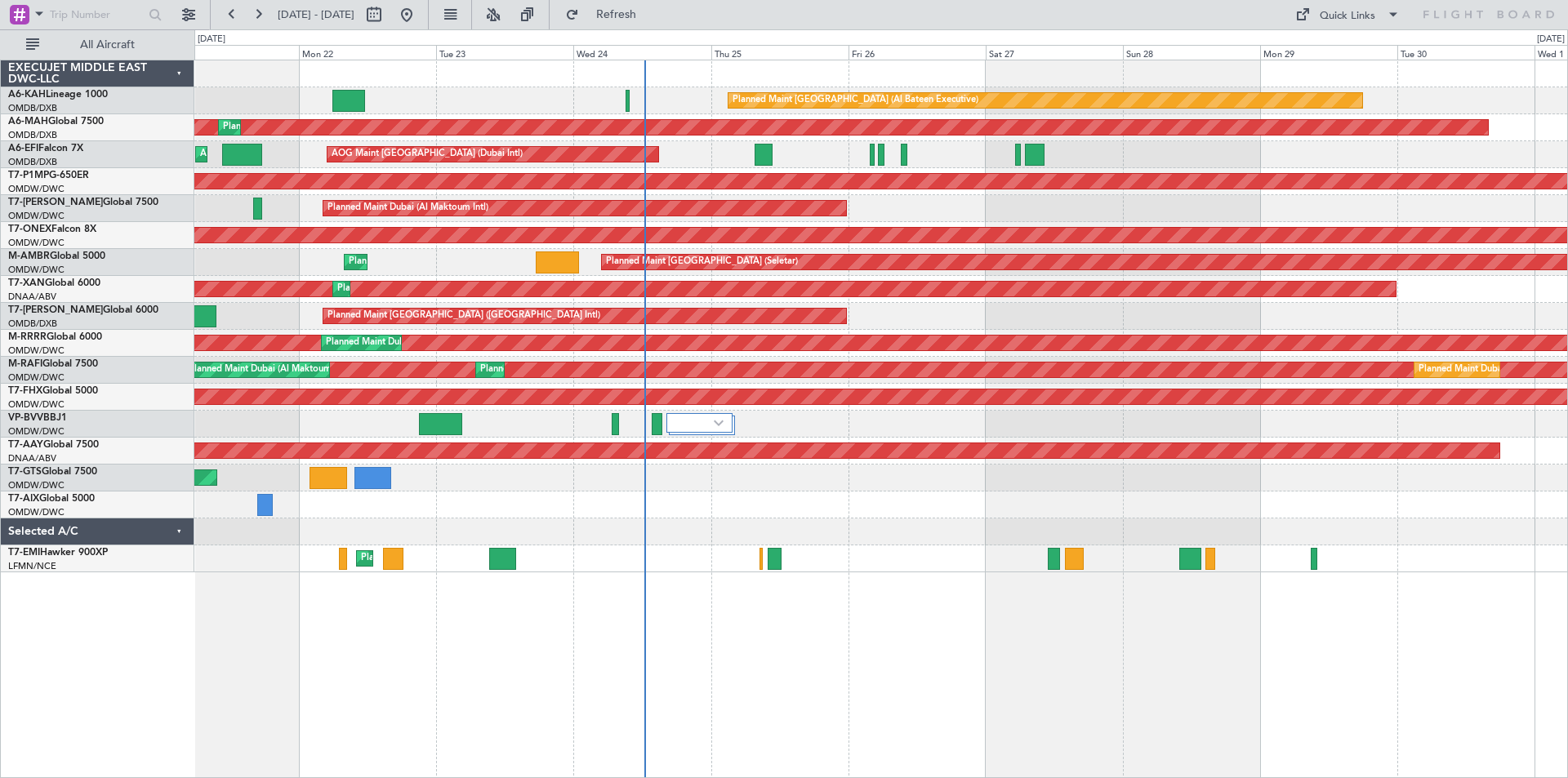
click at [635, 658] on div "Planned Maint [GEOGRAPHIC_DATA] (Al Bateen Executive) Planned Maint [GEOGRAPHIC…" at bounding box center [881, 418] width 1373 height 718
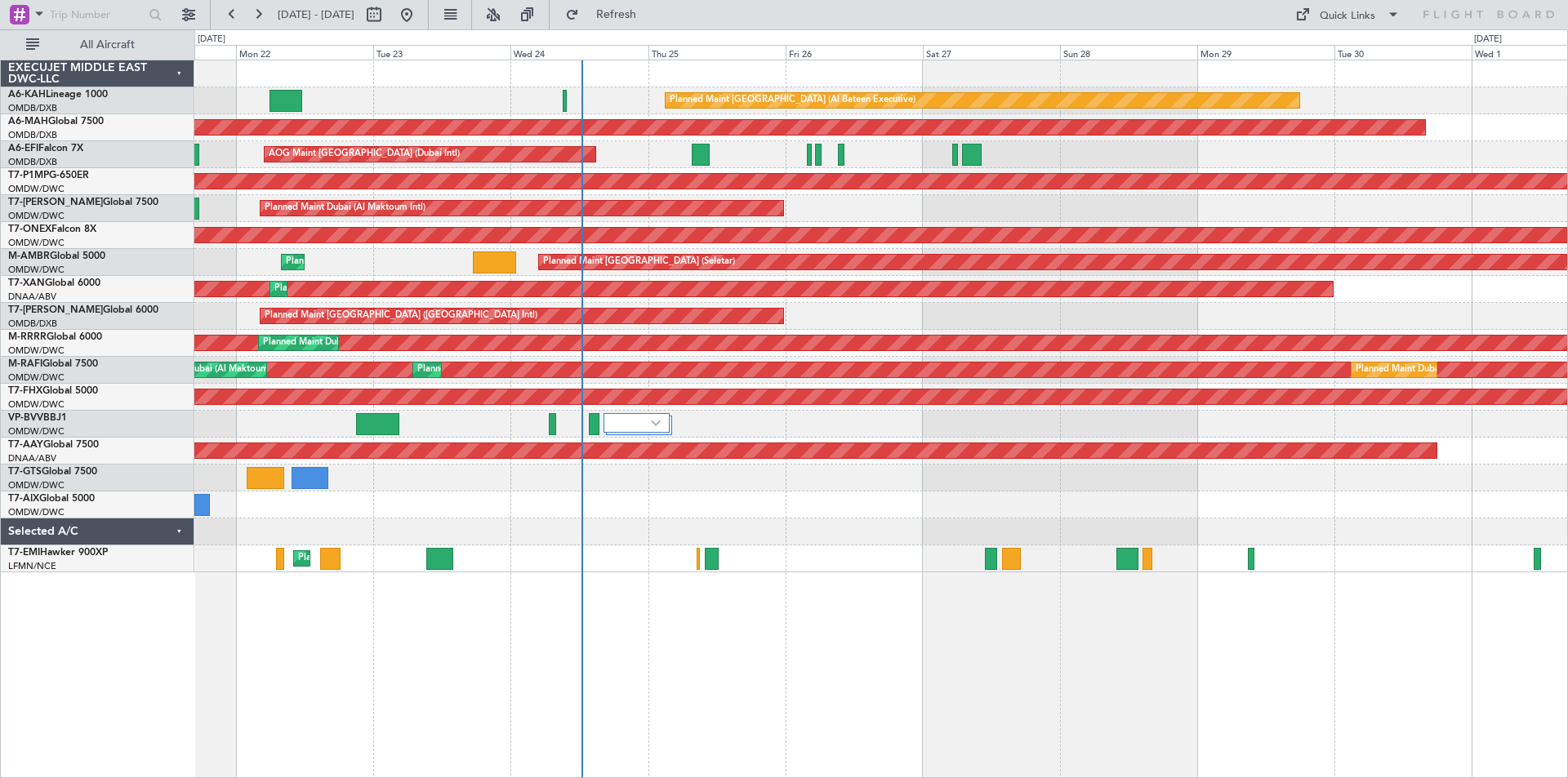
click at [706, 636] on div "Planned Maint [GEOGRAPHIC_DATA] (Al Bateen Executive) Planned Maint [GEOGRAPHIC…" at bounding box center [881, 418] width 1373 height 718
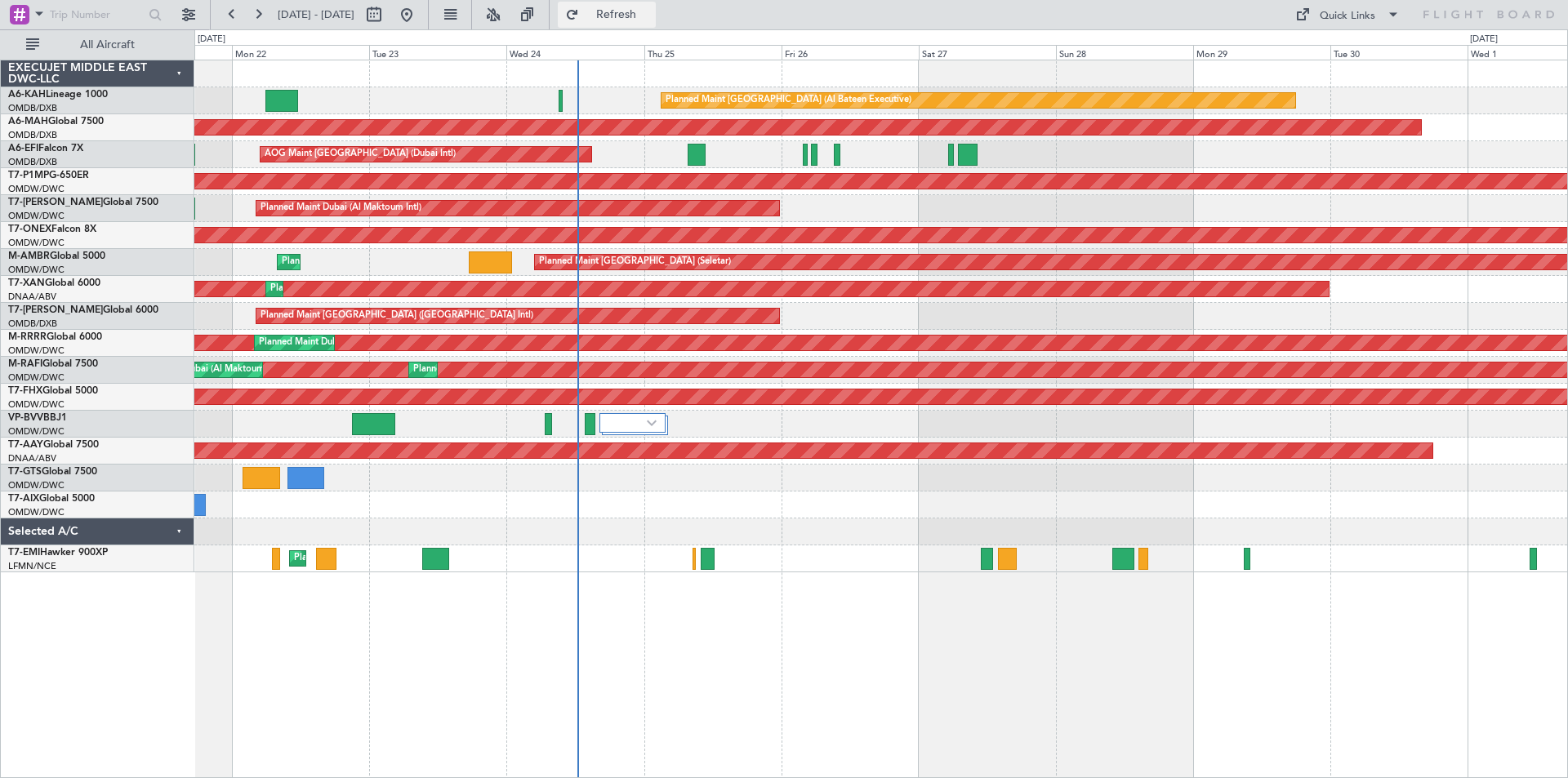
click at [630, 16] on button "Refresh" at bounding box center [606, 15] width 98 height 26
click at [651, 20] on span "Refresh" at bounding box center [617, 15] width 68 height 11
click at [1394, 15] on span at bounding box center [1393, 15] width 20 height 20
click at [1206, 10] on div at bounding box center [784, 389] width 1568 height 778
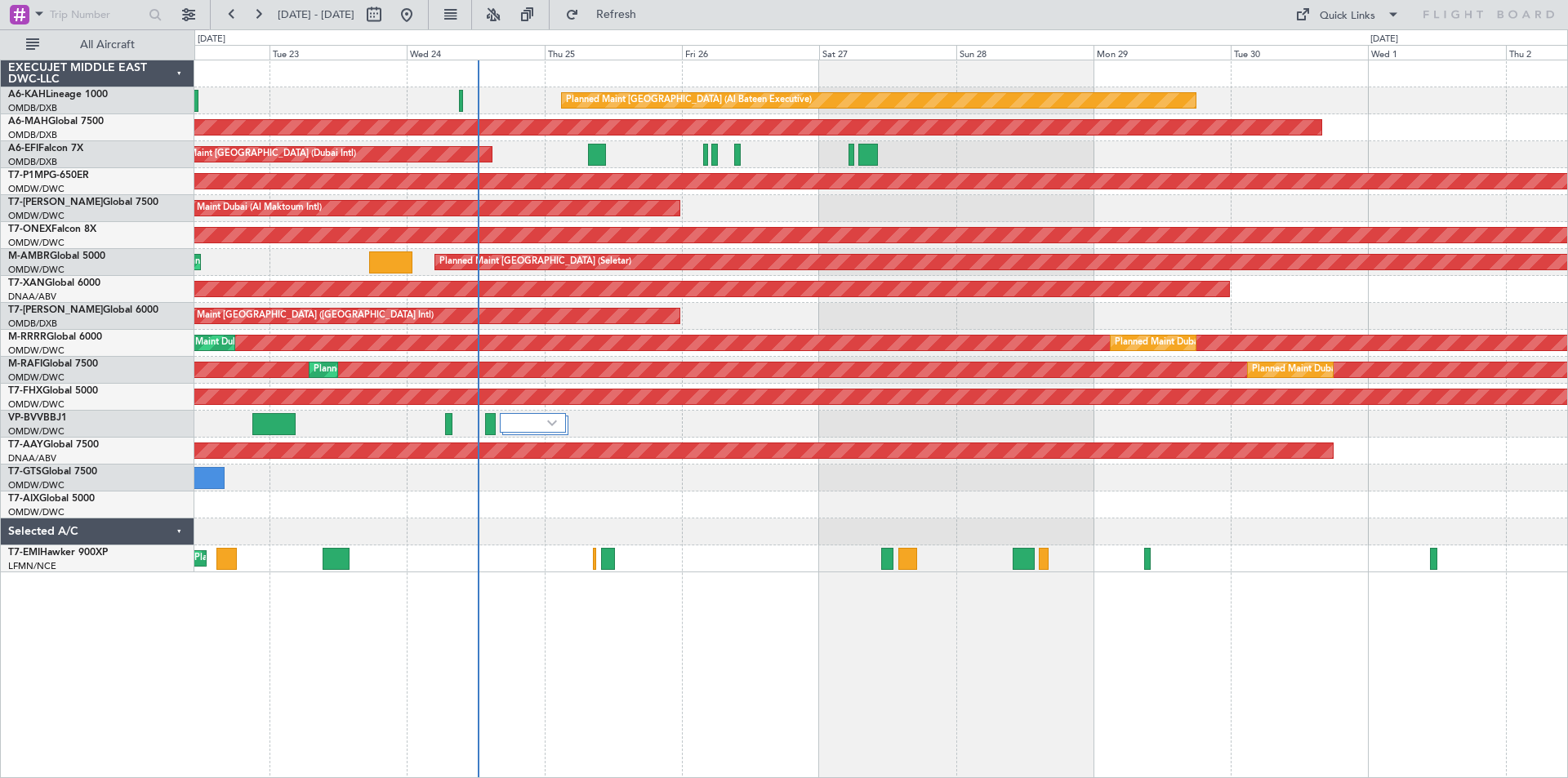
click at [819, 606] on div "Planned Maint [GEOGRAPHIC_DATA] (Al Bateen Executive) Planned Maint [GEOGRAPHIC…" at bounding box center [881, 418] width 1373 height 718
